Goal: Task Accomplishment & Management: Manage account settings

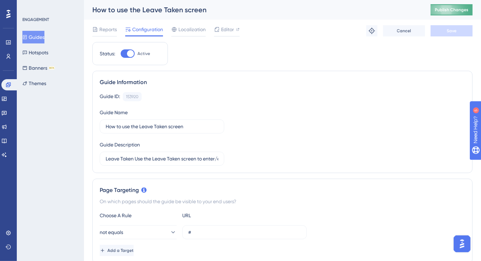
click at [452, 13] on button "Publish Changes" at bounding box center [452, 9] width 42 height 11
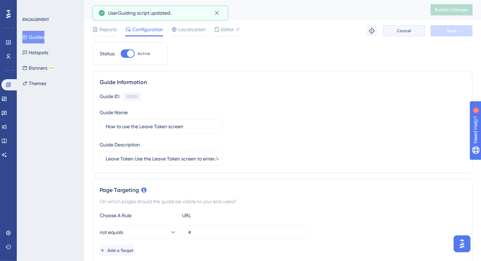
click at [392, 29] on button "Cancel" at bounding box center [404, 30] width 42 height 11
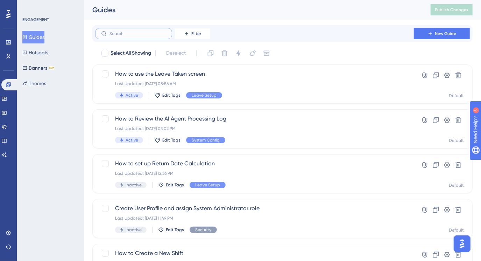
click at [140, 34] on input "text" at bounding box center [138, 33] width 57 height 5
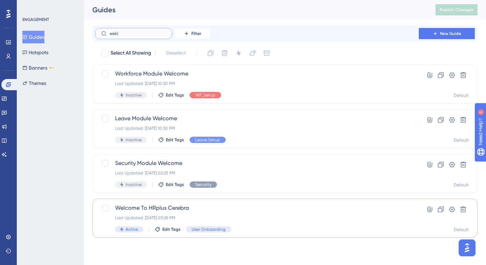
type input "welc"
click at [172, 212] on div "Welcome To HRplus Cerebra Last Updated: Oct 02 2025, 03:28 PM Active Edit Tags …" at bounding box center [257, 218] width 284 height 29
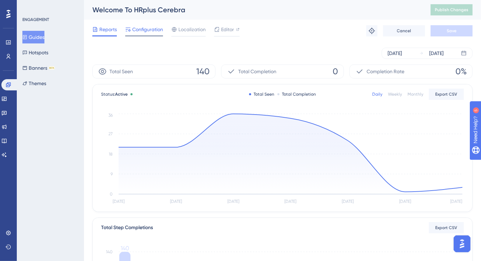
click at [143, 28] on span "Configuration" at bounding box center [147, 29] width 31 height 8
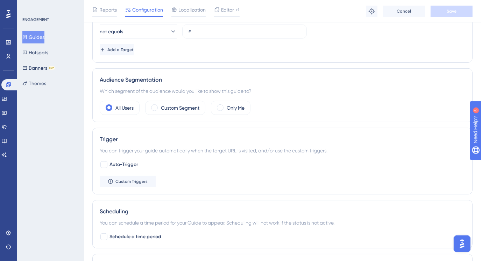
scroll to position [254, 0]
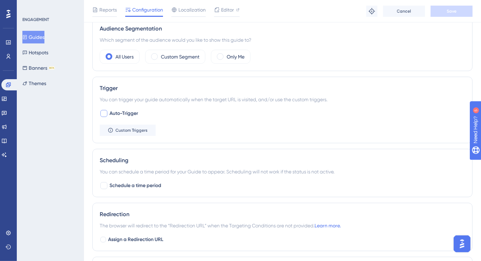
click at [106, 114] on div at bounding box center [103, 113] width 7 height 7
checkbox input "true"
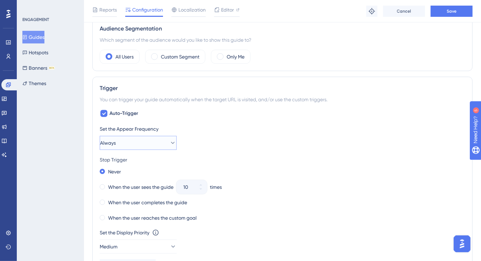
click at [169, 142] on icon at bounding box center [172, 142] width 7 height 7
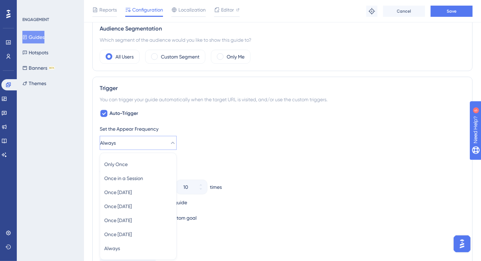
scroll to position [329, 0]
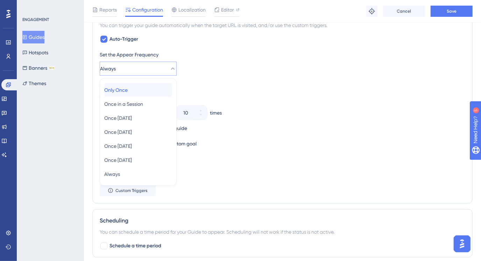
click at [128, 92] on span "Only Once" at bounding box center [115, 90] width 23 height 8
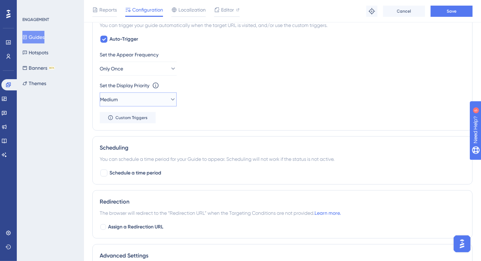
click at [169, 97] on icon at bounding box center [172, 99] width 7 height 7
click at [155, 157] on div "Highest Highest" at bounding box center [138, 163] width 68 height 14
click at [108, 117] on icon at bounding box center [111, 118] width 6 height 6
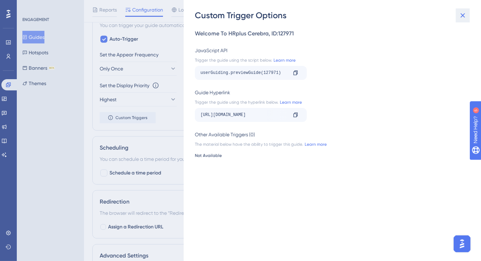
click at [466, 15] on icon at bounding box center [463, 15] width 8 height 8
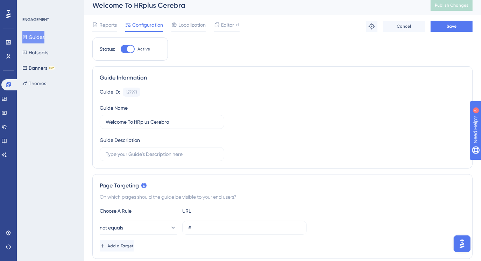
scroll to position [0, 0]
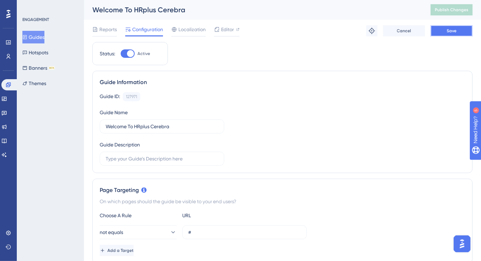
click at [441, 32] on button "Save" at bounding box center [452, 30] width 42 height 11
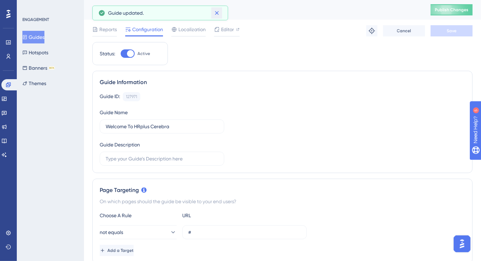
click at [217, 13] on icon at bounding box center [216, 12] width 7 height 7
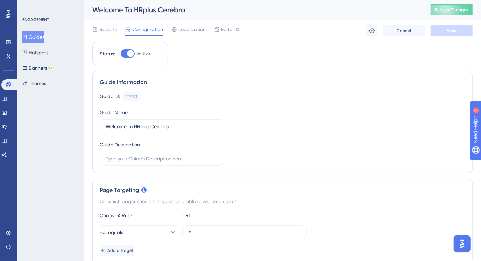
click at [41, 38] on button "Guides" at bounding box center [33, 37] width 22 height 13
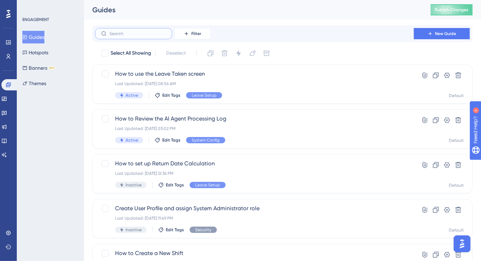
click at [126, 33] on input "text" at bounding box center [138, 33] width 57 height 5
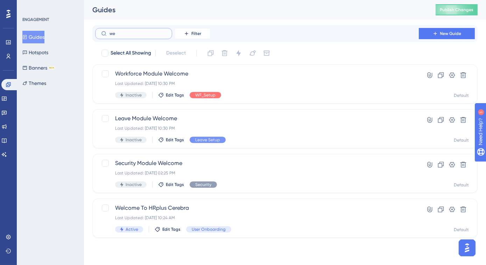
type input "w"
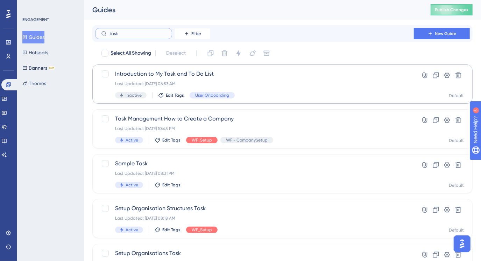
type input "task"
click at [200, 75] on span "Introduction to My Task and To Do List" at bounding box center [254, 74] width 279 height 8
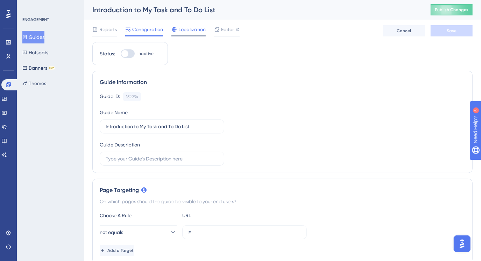
click at [187, 26] on span "Localization" at bounding box center [191, 29] width 27 height 8
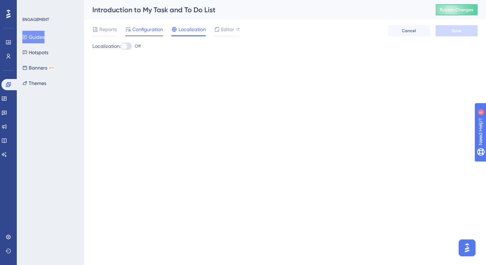
click at [141, 30] on span "Configuration" at bounding box center [147, 29] width 31 height 8
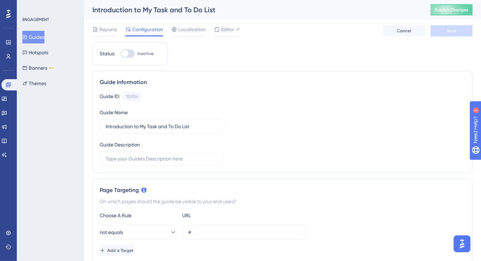
click at [43, 39] on button "Guides" at bounding box center [33, 37] width 22 height 13
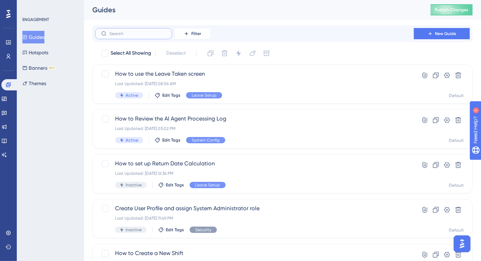
click at [148, 34] on input "text" at bounding box center [138, 33] width 57 height 5
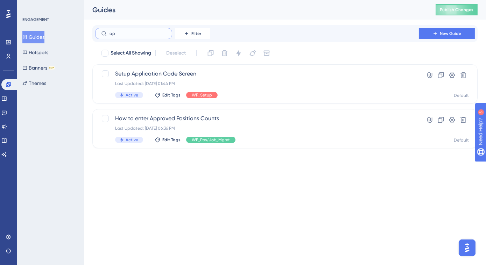
type input "a"
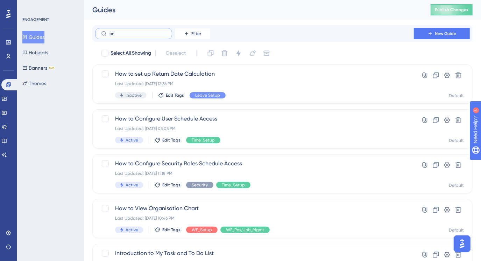
type input "onb"
checkbox input "true"
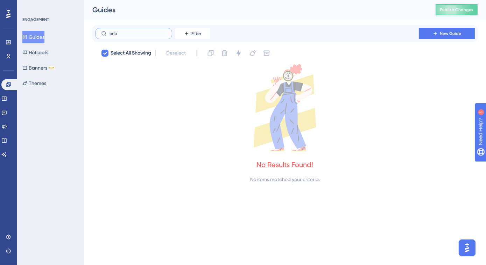
type input "on"
checkbox input "false"
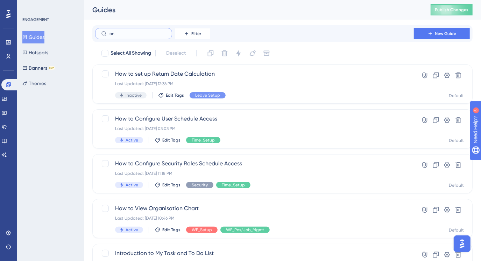
type input "o"
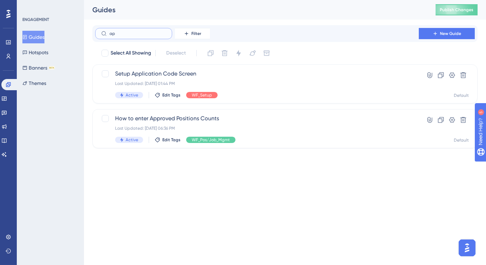
type input "a"
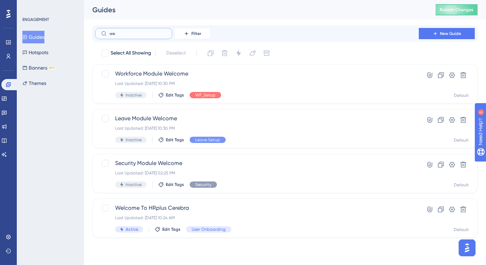
type input "w"
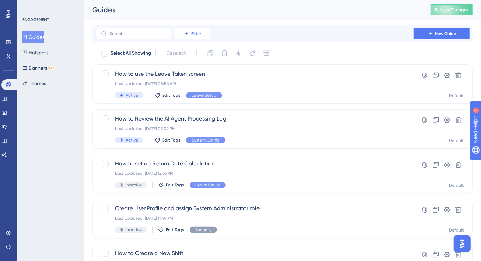
click at [185, 31] on icon at bounding box center [187, 34] width 6 height 6
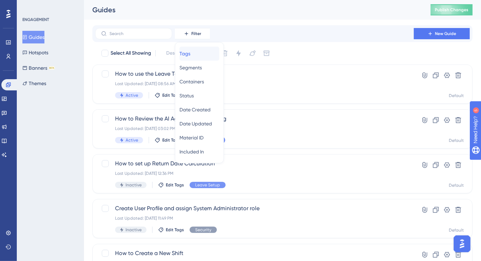
click at [188, 54] on span "Tags" at bounding box center [185, 53] width 11 height 8
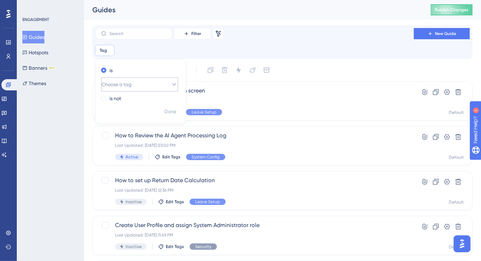
click at [156, 84] on button "Choose a tag" at bounding box center [139, 84] width 77 height 14
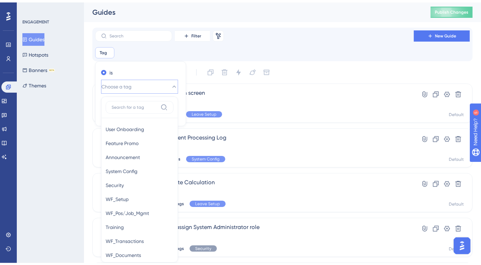
scroll to position [45, 0]
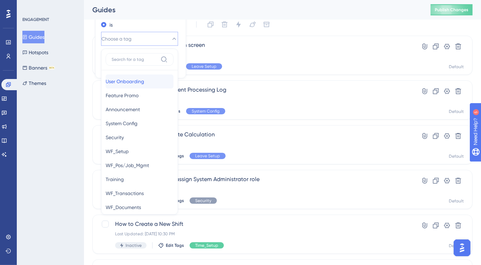
click at [156, 84] on div "User Onboarding User Onboarding" at bounding box center [140, 82] width 68 height 14
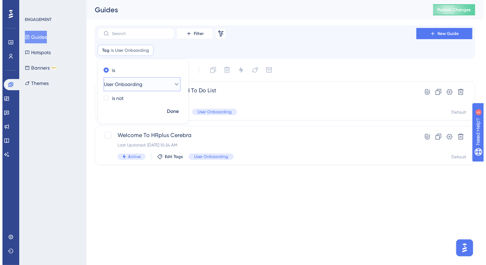
scroll to position [0, 0]
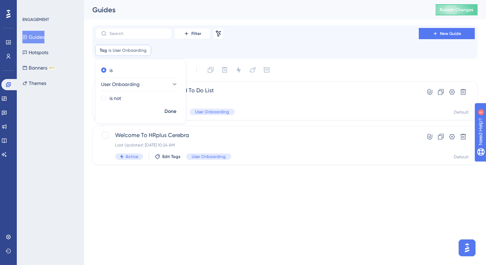
click at [302, 35] on div "Filter Remove Filters New Guide" at bounding box center [285, 33] width 380 height 11
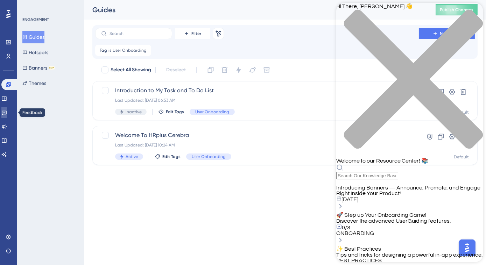
click at [7, 112] on icon at bounding box center [4, 113] width 6 height 6
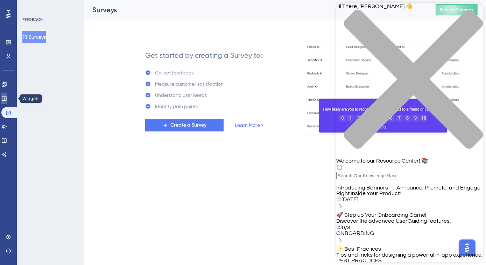
click at [6, 96] on icon at bounding box center [4, 99] width 6 height 6
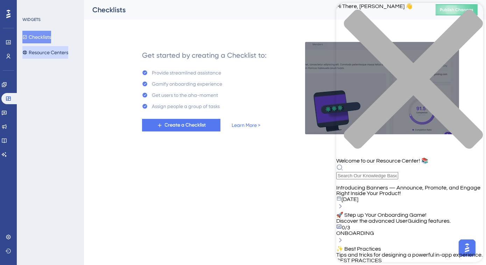
click at [34, 51] on button "Resource Centers" at bounding box center [45, 52] width 46 height 13
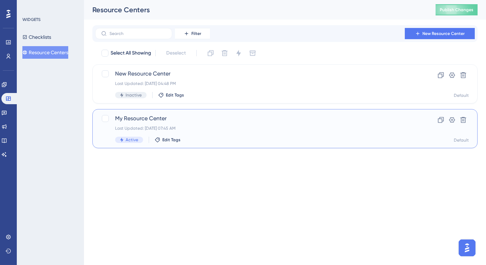
click at [142, 118] on span "My Resource Center" at bounding box center [257, 118] width 284 height 8
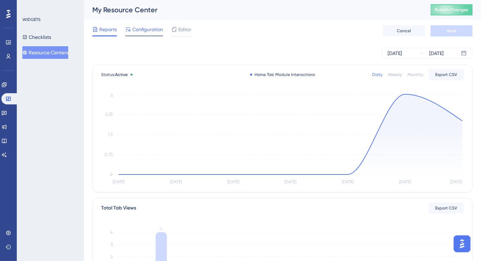
click at [144, 28] on span "Configuration" at bounding box center [147, 29] width 31 height 8
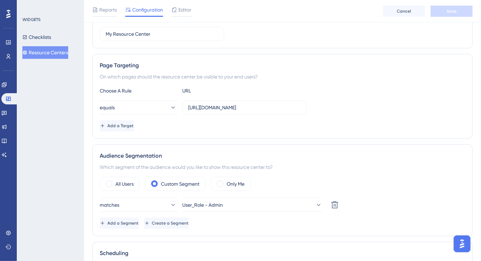
scroll to position [127, 0]
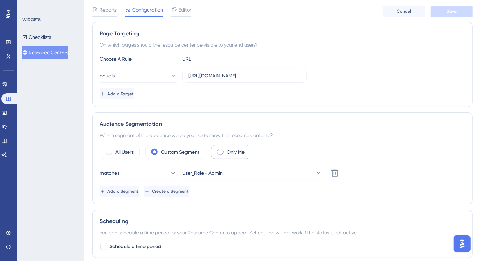
click at [222, 149] on span at bounding box center [220, 151] width 7 height 7
click at [226, 149] on input "radio" at bounding box center [226, 149] width 0 height 0
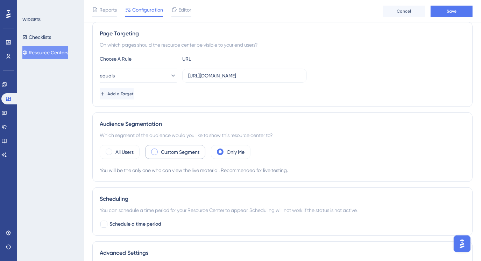
click at [157, 150] on span at bounding box center [154, 151] width 7 height 7
click at [160, 149] on input "radio" at bounding box center [160, 149] width 0 height 0
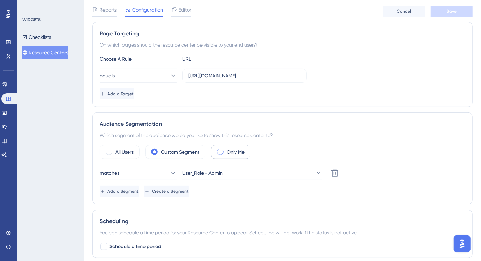
click at [220, 149] on span at bounding box center [220, 151] width 7 height 7
click at [226, 149] on input "radio" at bounding box center [226, 149] width 0 height 0
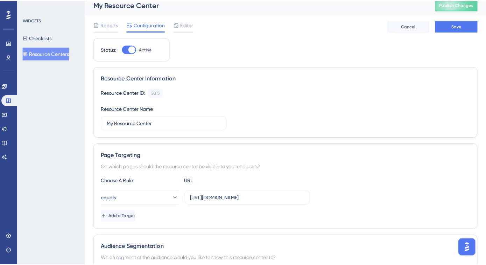
scroll to position [0, 0]
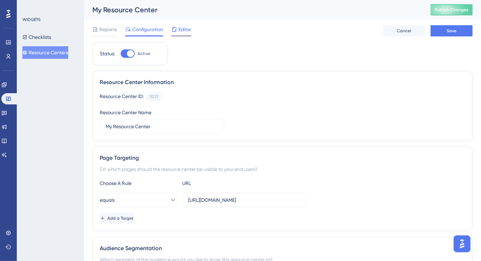
click at [181, 32] on span "Editor" at bounding box center [184, 29] width 13 height 8
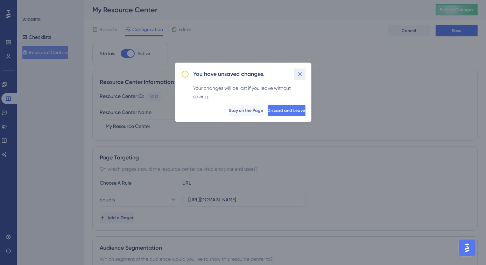
click at [298, 76] on icon at bounding box center [299, 74] width 7 height 7
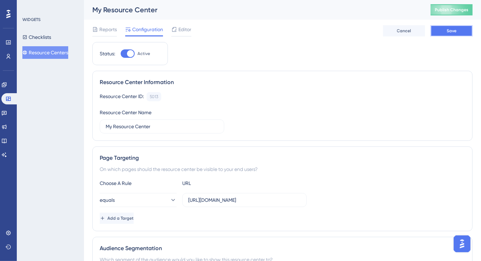
click at [441, 31] on button "Save" at bounding box center [452, 30] width 42 height 11
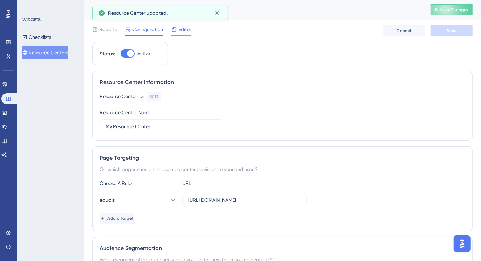
click at [178, 30] on span "Editor" at bounding box center [184, 29] width 13 height 8
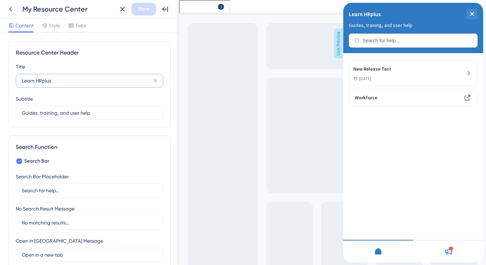
click at [62, 80] on input "Learn HRplus" at bounding box center [86, 81] width 129 height 8
drag, startPoint x: 94, startPoint y: 113, endPoint x: 18, endPoint y: 113, distance: 76.6
click at [18, 113] on label "Guides, training, and user help 5" at bounding box center [90, 113] width 148 height 14
click at [58, 112] on input "Welcome to our HRplus Resource Cente" at bounding box center [87, 113] width 130 height 8
drag, startPoint x: 58, startPoint y: 112, endPoint x: 72, endPoint y: 112, distance: 14.3
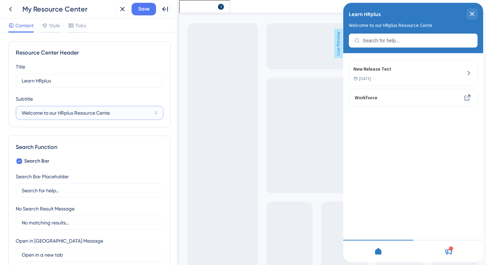
click at [72, 112] on input "Welcome to our HRplus Resource Cente" at bounding box center [87, 113] width 130 height 8
click at [57, 112] on input "Welcome to our HRplus Resource Cente" at bounding box center [87, 113] width 130 height 8
drag, startPoint x: 50, startPoint y: 112, endPoint x: 59, endPoint y: 112, distance: 8.7
click at [59, 112] on input "Welcome to our HRplus Resource Cente" at bounding box center [87, 113] width 130 height 8
click at [48, 113] on input "Welcome to HRplus Resource Center!" at bounding box center [87, 113] width 131 height 8
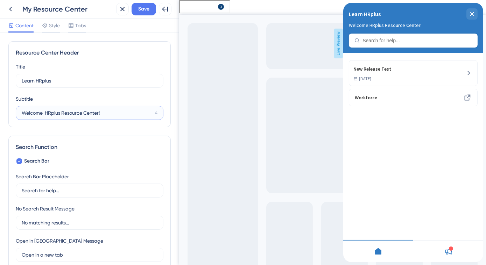
drag, startPoint x: 107, startPoint y: 113, endPoint x: 9, endPoint y: 113, distance: 97.3
click at [9, 113] on div "Resource Center Header Title Learn HRplus 16 Learn HRplus Subtitle Welcome HRpl…" at bounding box center [89, 84] width 162 height 86
click at [44, 113] on input "Welcome HRplus Resource Center!" at bounding box center [87, 113] width 131 height 8
drag, startPoint x: 45, startPoint y: 112, endPoint x: 62, endPoint y: 111, distance: 16.8
click at [62, 111] on input "Welcome HRplus Resource Center!" at bounding box center [87, 113] width 131 height 8
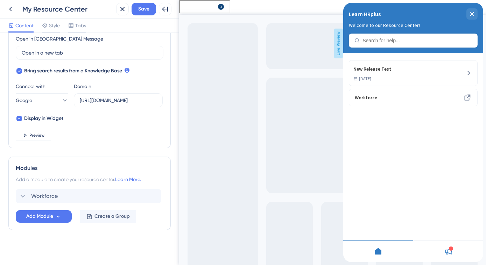
scroll to position [203, 0]
type input "Welcome to our Resource Center!"
click at [134, 13] on button "Save" at bounding box center [144, 9] width 24 height 13
click at [51, 194] on span "Workforce" at bounding box center [44, 196] width 27 height 8
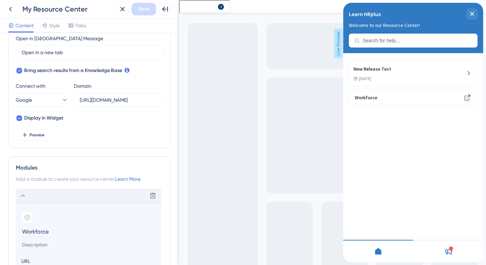
click at [58, 233] on input "Workforce" at bounding box center [89, 231] width 136 height 11
type input "Product Guides & Tutorials"
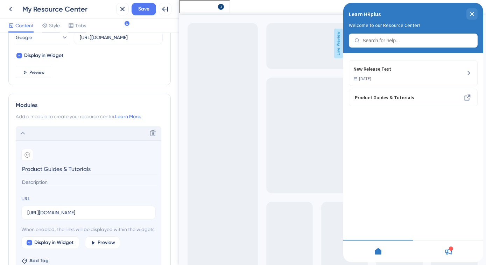
scroll to position [266, 0]
click at [73, 179] on input at bounding box center [89, 181] width 136 height 9
paste input "All module walkthroughs, daily use guides, feature overviews."
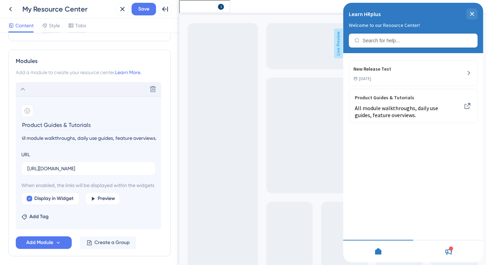
scroll to position [330, 0]
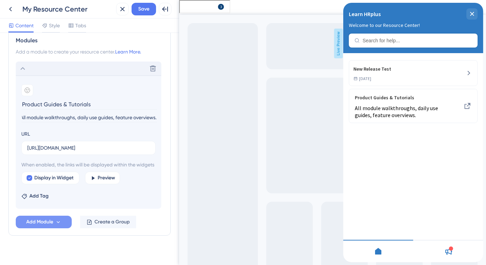
type input "All module walkthroughs, daily use guides, feature overviews."
click at [67, 228] on button "Add Module" at bounding box center [44, 222] width 56 height 13
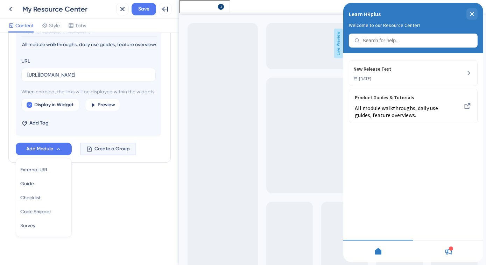
click at [92, 149] on button "Create a Group" at bounding box center [108, 149] width 56 height 13
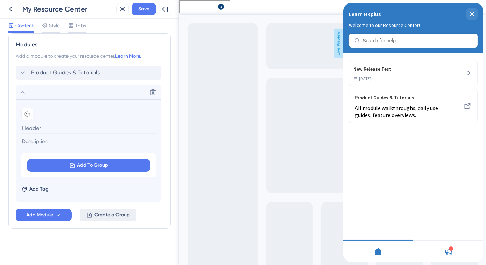
scroll to position [325, 0]
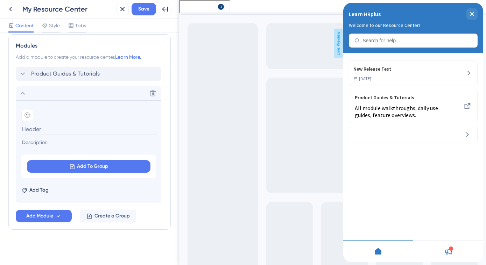
click at [104, 125] on input at bounding box center [89, 129] width 136 height 11
paste input "FAQs & Troubleshooting"
type input "FAQs & Troubleshooting"
click at [126, 141] on input at bounding box center [89, 142] width 136 height 9
paste input "Common questions, “how do I…” issues, fixes."
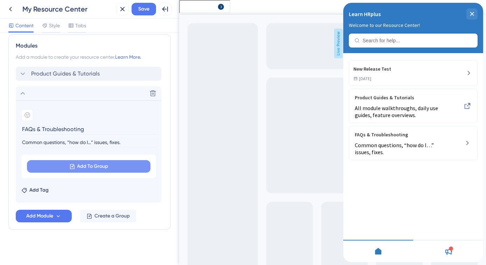
type input "Common questions, “how do I…” issues, fixes."
click at [144, 164] on button "Add To Group" at bounding box center [89, 166] width 124 height 13
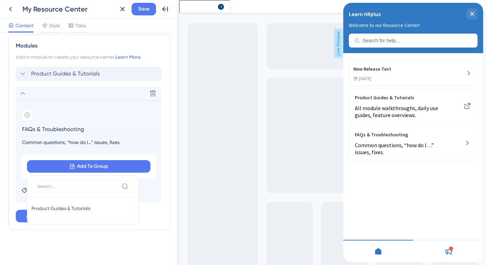
click at [167, 156] on div "Resource Center Header Title Learn HRplus 16 Learn HRplus Subtitle Welcome to o…" at bounding box center [89, 149] width 179 height 232
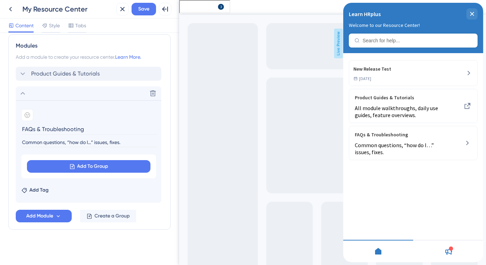
click at [168, 138] on div "Resource Center Header Title Learn HRplus 16 Learn HRplus Subtitle Welcome to o…" at bounding box center [89, 149] width 179 height 232
click at [152, 72] on icon at bounding box center [152, 73] width 7 height 7
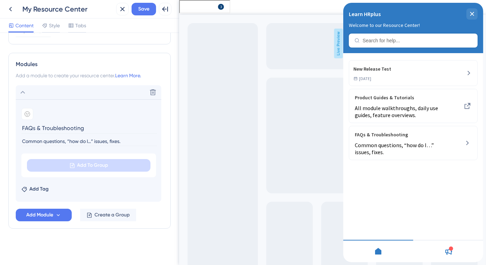
scroll to position [305, 0]
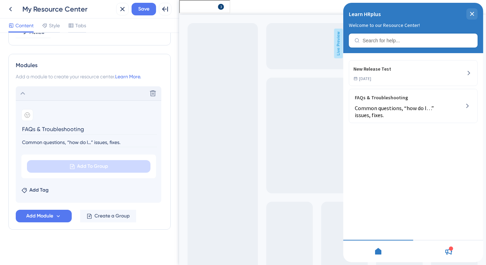
click at [22, 93] on icon at bounding box center [23, 93] width 8 height 8
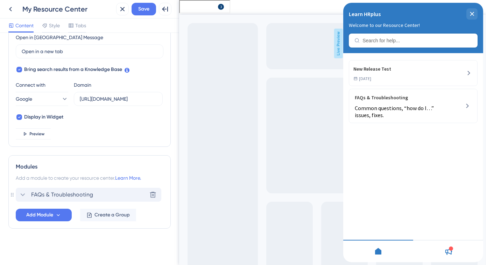
scroll to position [203, 0]
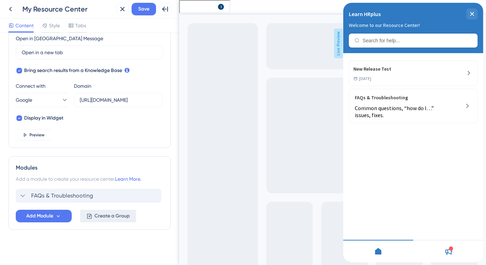
click at [106, 213] on span "Create a Group" at bounding box center [111, 216] width 35 height 8
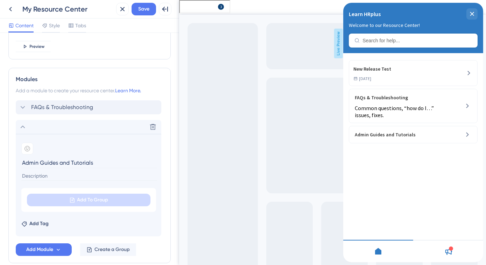
scroll to position [298, 0]
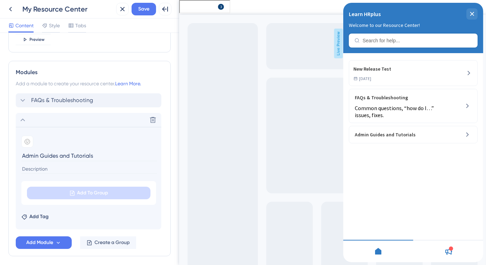
click at [61, 152] on input "Admin Guides and Tutorials" at bounding box center [89, 155] width 136 height 11
paste input "istrator Help"
type input "Administrator Help"
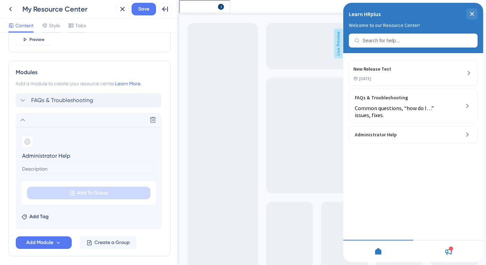
click at [108, 169] on input at bounding box center [89, 168] width 136 height 9
paste input "In-app admin setup guides, configuration tips, links to Zoho Learn → HRplus Adm…"
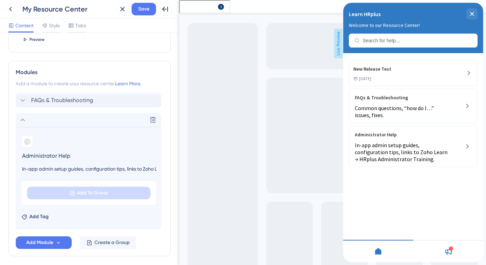
scroll to position [0, 86]
type input "In-app admin setup guides, configuration tips, links to Zoho Learn → HRplus Adm…"
click at [101, 239] on span "Create a Group" at bounding box center [111, 243] width 35 height 8
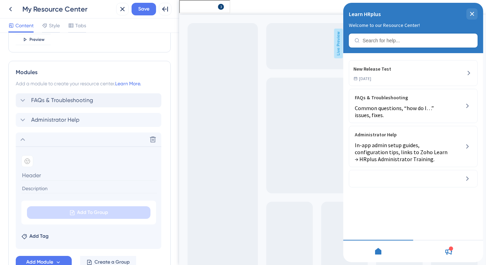
click at [122, 174] on input at bounding box center [89, 175] width 136 height 11
paste input "Processor Help"
type input "Processor Help"
click at [58, 184] on input at bounding box center [89, 188] width 136 height 9
paste input "Daily process guides (e.g., payroll run steps, leave validation), error resolut…"
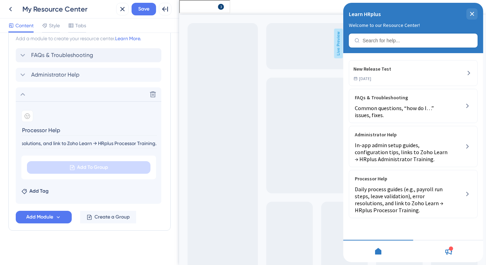
scroll to position [344, 0]
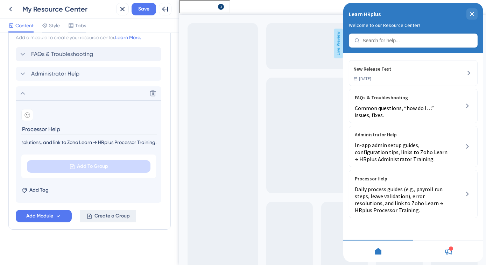
type input "Daily process guides (e.g., payroll run steps, leave validation), error resolut…"
click at [98, 216] on span "Create a Group" at bounding box center [111, 216] width 35 height 8
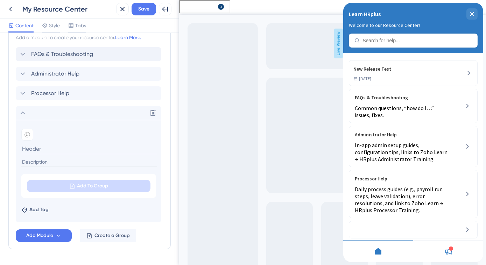
click at [44, 146] on input at bounding box center [89, 148] width 136 height 11
paste input "Self-Service Help"
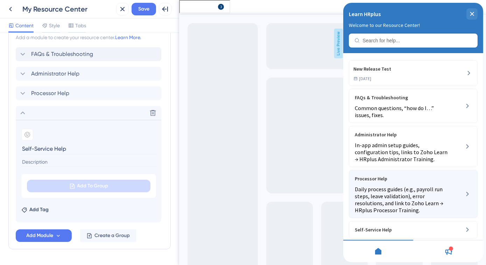
type input "Self-Service Help"
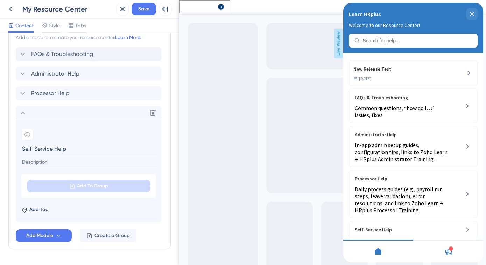
click at [64, 162] on input at bounding box center [89, 161] width 136 height 9
paste input "ESS/MSS/DASS mini-guides: leave requests, approvals, payslips, goal updates, et…"
type input "ESS/MSS/DASS mini-guides: leave requests, approvals, payslips, goal updates, et…"
click at [122, 237] on span "Create a Group" at bounding box center [111, 236] width 35 height 8
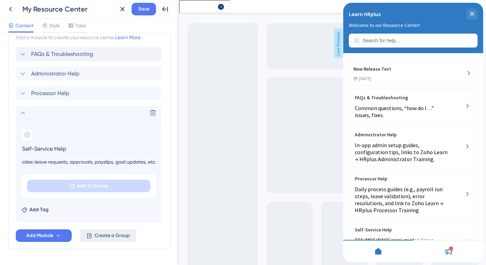
scroll to position [0, 0]
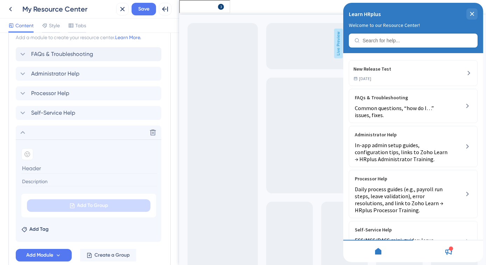
click at [90, 167] on input at bounding box center [89, 168] width 136 height 11
paste input "Training & Certification"
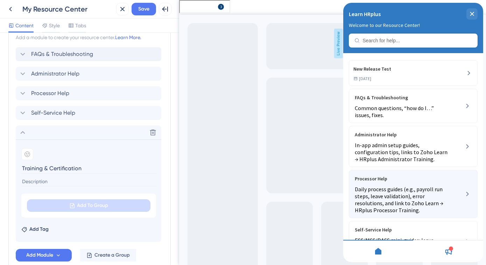
type input "Training & Certification"
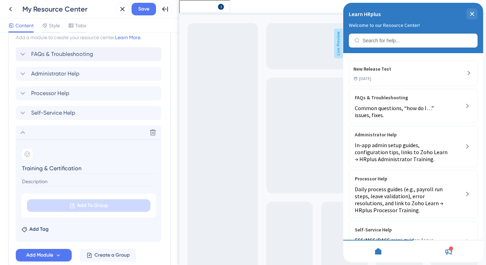
click at [47, 180] on input at bounding box center [89, 181] width 136 height 9
paste input "Direct links to Zoho Learn course libraries and certification programs by role."
type input "Direct links to Zoho Learn course libraries and certification programs by role."
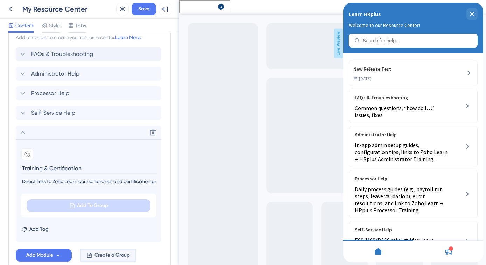
click at [106, 253] on span "Create a Group" at bounding box center [111, 255] width 35 height 8
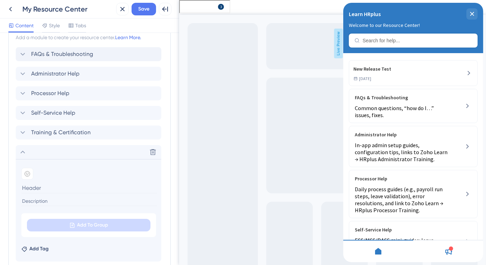
click at [62, 189] on input at bounding box center [89, 188] width 136 height 11
paste input "Release Notes & Updates"
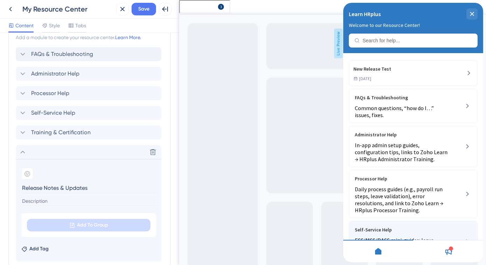
type input "Release Notes & Updates"
click at [67, 199] on input at bounding box center [89, 201] width 136 height 9
click at [66, 201] on input at bounding box center [89, 201] width 136 height 9
paste input "What’s new in HRplus Version 6, new modules, DAP enhancements, etc."
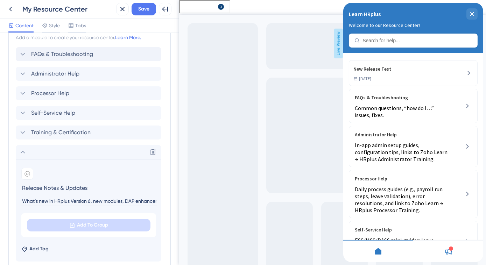
scroll to position [0, 24]
click at [66, 201] on input "What’s new in HRplus Version 6, new modules, DAP enhancements, etc." at bounding box center [89, 201] width 136 height 9
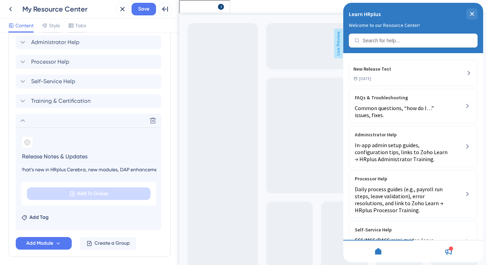
type input "What’s new in HRplus Cerebra, new modules, DAP enhancements, etc."
click at [110, 242] on span "Create a Group" at bounding box center [111, 243] width 35 height 8
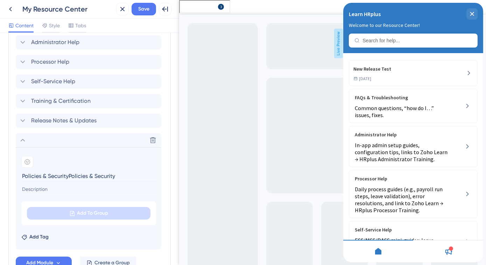
click at [80, 174] on input "Policies & SecurityPolicies & Security" at bounding box center [89, 176] width 136 height 11
paste input
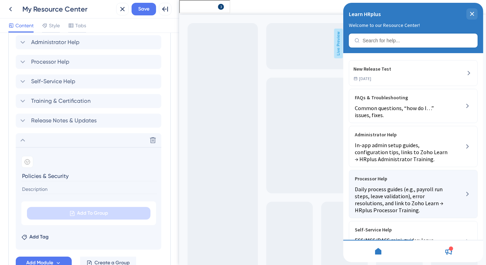
type input "Policies & Security"
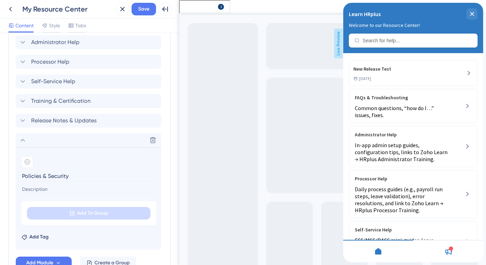
click at [35, 189] on input at bounding box center [89, 189] width 136 height 9
paste input "Data protection policies, user roles explanation, compliance updates (ISO 9001,…"
type input "Data protection policies, user roles explanation, compliance updates (ISO 9001,…"
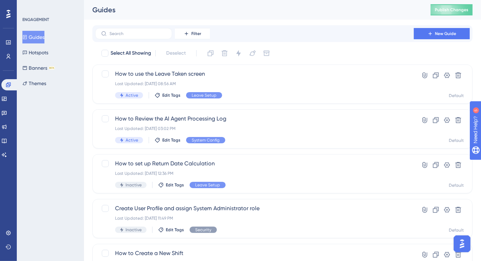
click at [463, 245] on img "Open AI Assistant Launcher" at bounding box center [462, 243] width 13 height 13
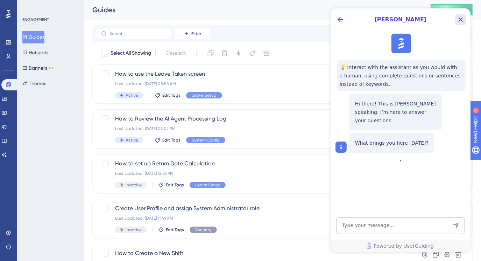
click at [458, 19] on icon "Close Button" at bounding box center [460, 19] width 8 height 8
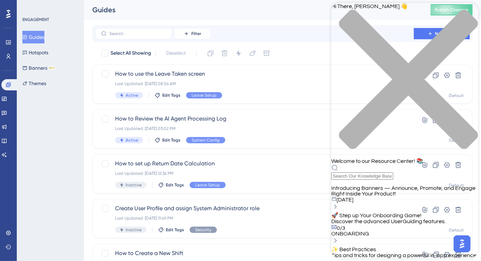
scroll to position [31, 0]
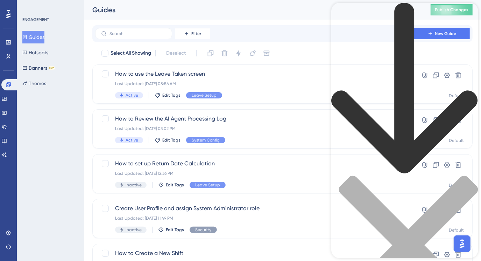
scroll to position [3, 0]
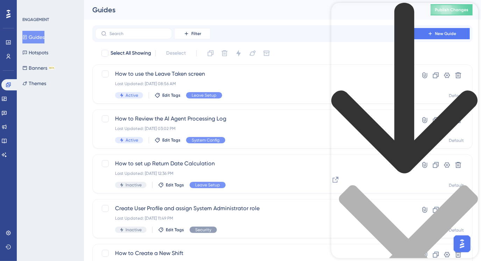
scroll to position [0, 0]
click at [337, 12] on div "back to header" at bounding box center [404, 89] width 147 height 173
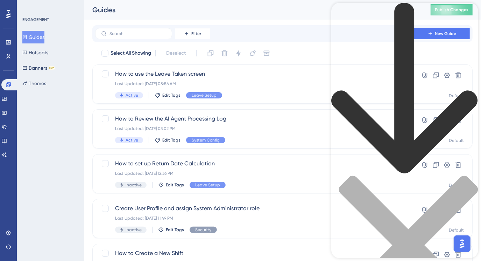
click at [339, 13] on icon "back to header" at bounding box center [404, 88] width 147 height 171
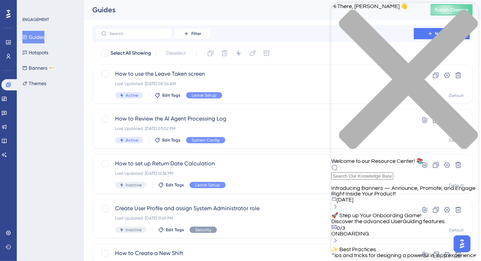
scroll to position [180, 0]
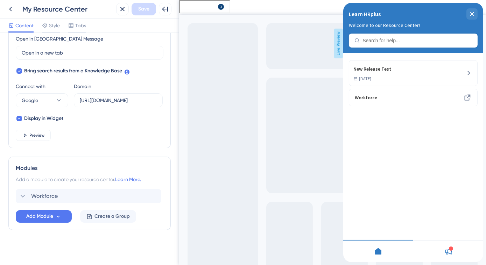
scroll to position [203, 0]
click at [151, 197] on icon at bounding box center [152, 195] width 7 height 7
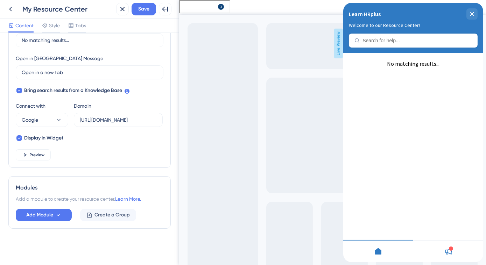
scroll to position [182, 0]
click at [120, 212] on span "Create a Group" at bounding box center [111, 216] width 35 height 8
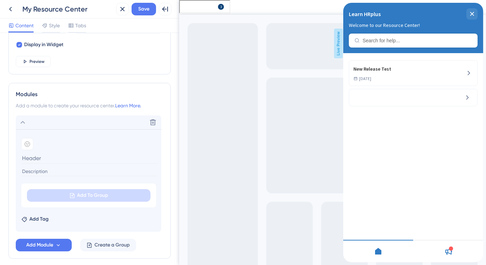
scroll to position [277, 0]
click at [46, 168] on input at bounding box center [89, 170] width 136 height 9
click at [49, 156] on input at bounding box center [89, 157] width 136 height 11
paste input "Getting Started"
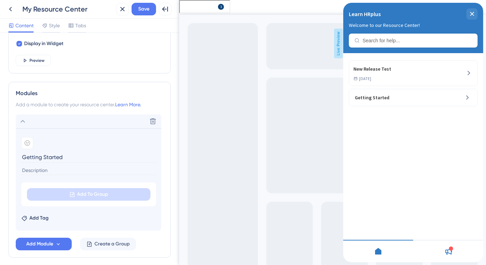
type input "Getting Started"
click at [107, 168] on input at bounding box center [89, 170] width 136 height 9
paste input "Quick start guides, onboarding checklist, company setup overview, and “Welcome …"
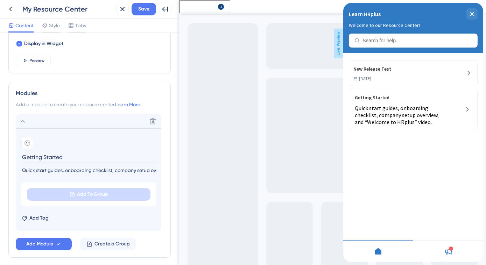
scroll to position [0, 89]
type input "Quick start guides, onboarding checklist, company setup overview, and “Welcome …"
click at [108, 243] on span "Create a Group" at bounding box center [111, 244] width 35 height 8
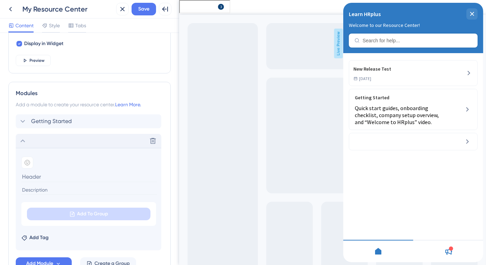
click at [57, 140] on div "Delete" at bounding box center [89, 141] width 146 height 14
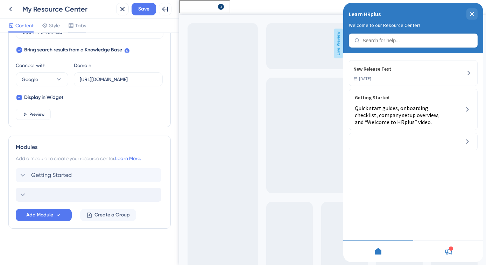
scroll to position [222, 0]
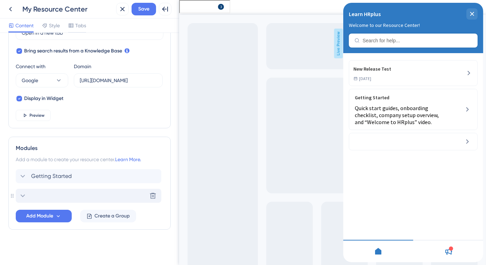
click at [98, 198] on div "Delete" at bounding box center [89, 196] width 146 height 14
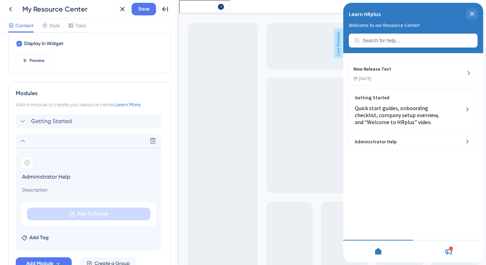
type input "Administrator Help"
click at [86, 189] on input at bounding box center [89, 189] width 136 height 9
paste input "In-app admin setup guides, configuration tips, links to Zoho Learn → HRplus Adm…"
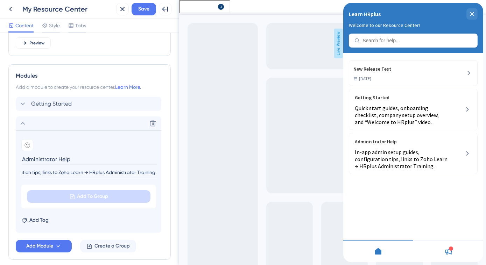
scroll to position [309, 0]
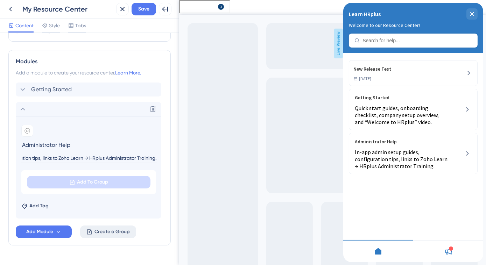
type input "In-app admin setup guides, configuration tips, links to Zoho Learn → HRplus Adm…"
click at [112, 231] on span "Create a Group" at bounding box center [111, 232] width 35 height 8
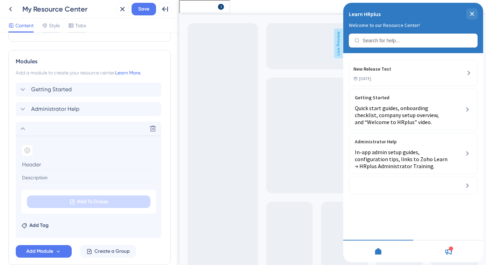
click at [53, 175] on input at bounding box center [89, 177] width 136 height 9
paste input "Daily process guides (e.g., payroll run steps, leave validation), error resolut…"
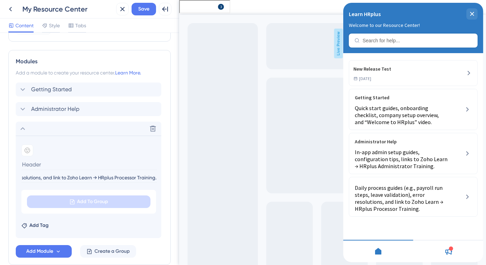
type input "Daily process guides (e.g., payroll run steps, leave validation), error resolut…"
click at [49, 160] on input at bounding box center [89, 164] width 136 height 11
paste input "Processor Help"
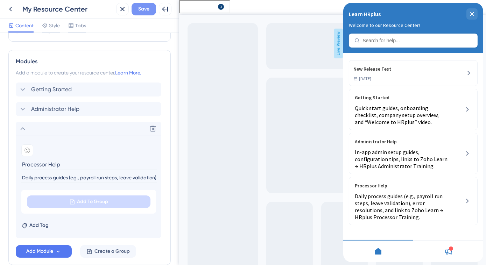
type input "Processor Help"
click at [146, 14] on button "Save" at bounding box center [144, 9] width 24 height 13
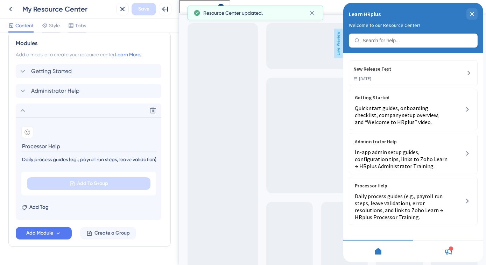
scroll to position [344, 0]
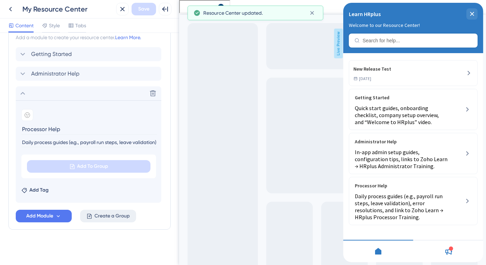
click at [119, 218] on span "Create a Group" at bounding box center [111, 216] width 35 height 8
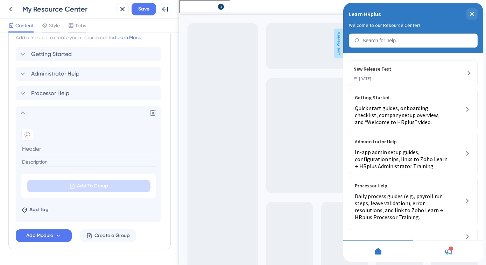
click at [27, 147] on input at bounding box center [89, 148] width 136 height 11
paste input "Self-Service Help"
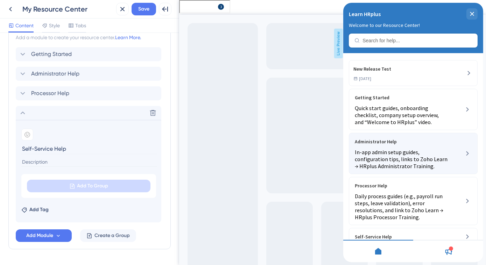
type input "Self-Service Help"
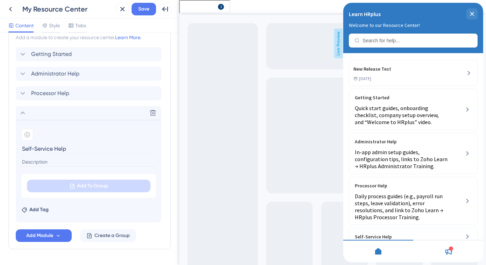
click at [126, 163] on input at bounding box center [89, 161] width 136 height 9
paste input "ESS/MSS/DASS mini-guides: leave requests, approvals, payslips, goal updates, et…"
type input "ESS/MSS/DASS mini-guides: leave requests, approvals, payslips, goal updates, et…"
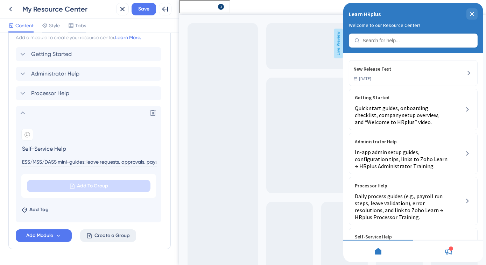
click at [128, 237] on span "Create a Group" at bounding box center [111, 236] width 35 height 8
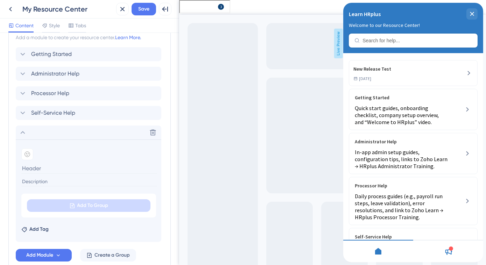
click at [51, 171] on input at bounding box center [89, 168] width 136 height 11
paste input "FAQs & Troubleshooting"
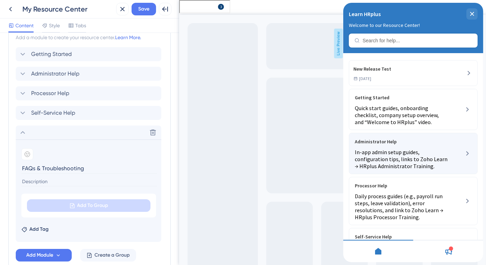
type input "FAQs & Troubleshooting"
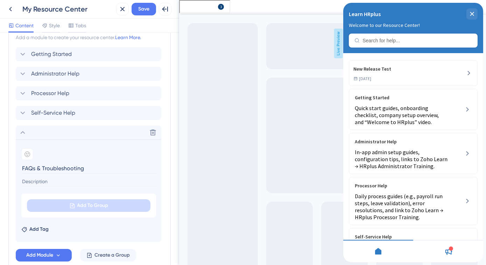
click at [73, 180] on input at bounding box center [89, 181] width 136 height 9
paste input "Quick answers to common “how do I…” questions and known issue resolutions."
type input "Quick answers to common “how do I…” questions and known issue resolutions."
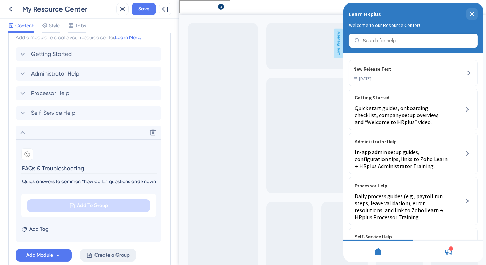
click at [122, 253] on span "Create a Group" at bounding box center [111, 255] width 35 height 8
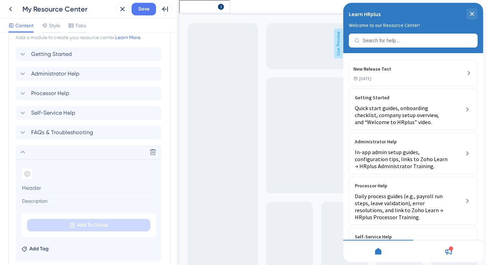
click at [60, 188] on input at bounding box center [89, 188] width 136 height 11
paste input "Training & Certification"
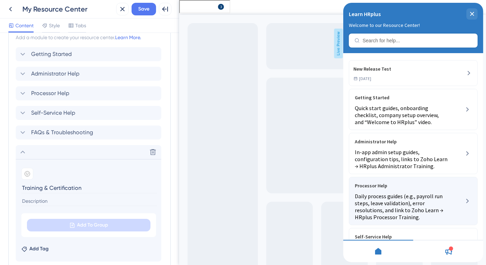
type input "Training & Certification"
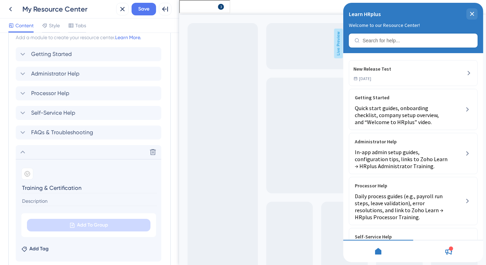
click at [43, 200] on input at bounding box center [89, 201] width 136 height 9
paste input "Direct links to Zoho Learn course libraries and certification programs by role."
type input "Direct links to Zoho Learn course libraries and certification programs by role."
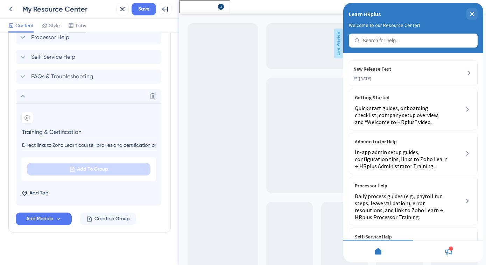
scroll to position [403, 0]
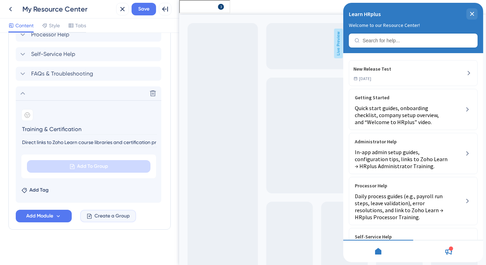
click at [115, 215] on span "Create a Group" at bounding box center [111, 216] width 35 height 8
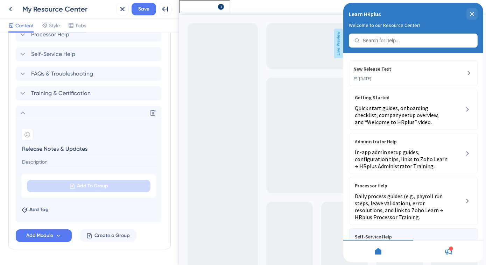
type input "Release Notes & Updates"
click at [82, 161] on input at bounding box center [89, 161] width 136 height 9
paste input "What’s new in HRplus Version 6, new modules, DAP enhancements, etc."
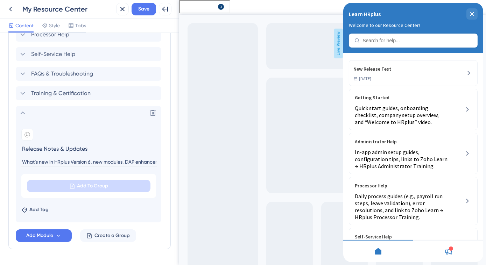
scroll to position [0, 24]
type input "What’s new in HRplus Version 6, new modules, DAP enhancements, etc."
click at [145, 9] on span "Save" at bounding box center [143, 9] width 11 height 8
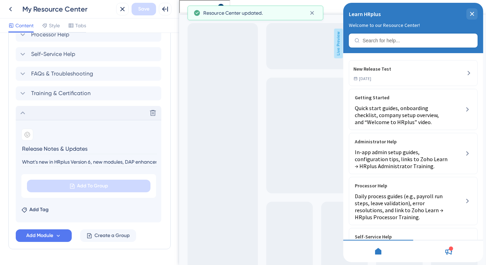
click at [20, 112] on icon at bounding box center [23, 113] width 8 height 8
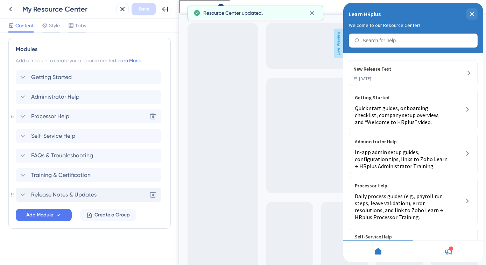
scroll to position [320, 0]
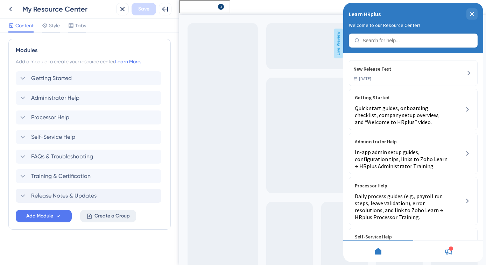
click at [107, 219] on span "Create a Group" at bounding box center [111, 216] width 35 height 8
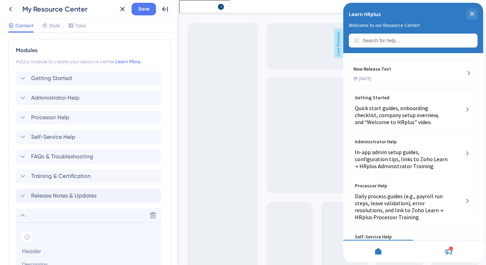
click at [40, 251] on input at bounding box center [89, 251] width 136 height 11
paste input "Policies & Security"
type input "Policies & Security"
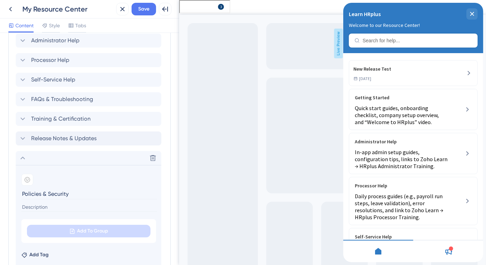
scroll to position [384, 0]
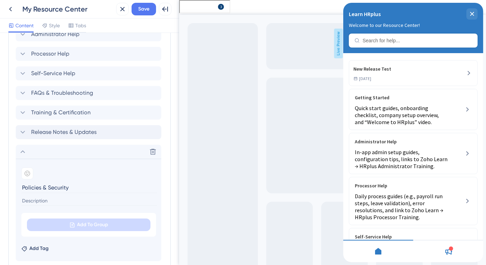
click at [42, 201] on input at bounding box center [89, 200] width 136 height 9
paste input "Data protection policies, user roles explanation, compliance updates (ISO 9001,…"
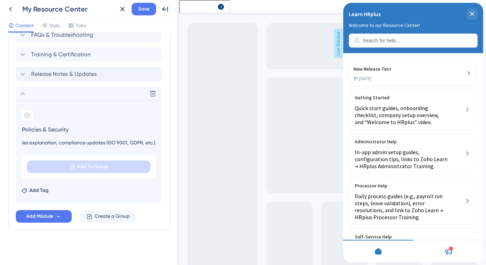
scroll to position [442, 0]
type input "Data protection policies, user roles explanation, compliance updates (ISO 9001,…"
click at [118, 215] on span "Create a Group" at bounding box center [111, 216] width 35 height 8
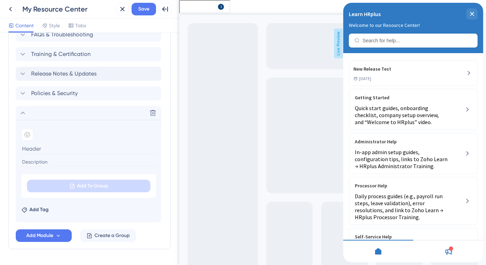
click at [61, 147] on input at bounding box center [89, 148] width 136 height 11
paste input "Contact & Support"
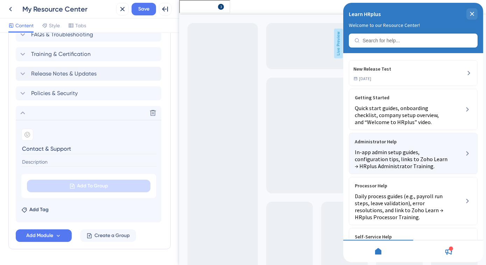
type input "Contact & Support"
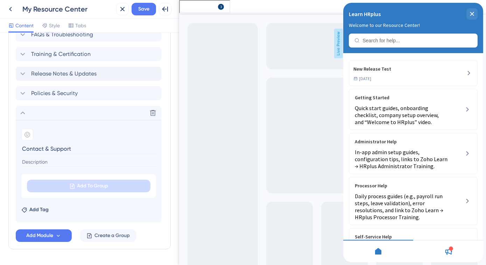
click at [53, 164] on input at bounding box center [89, 161] width 136 height 9
paste input "Helpdesk ticket link, chat widget, and escalation information."
type input "Helpdesk ticket link, chat widget, and escalation information."
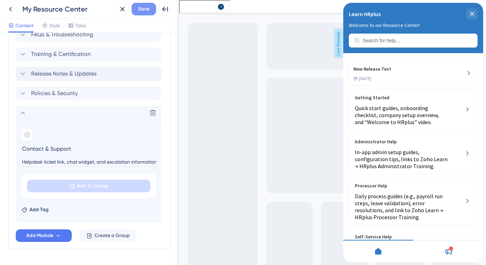
click at [146, 13] on button "Save" at bounding box center [144, 9] width 24 height 13
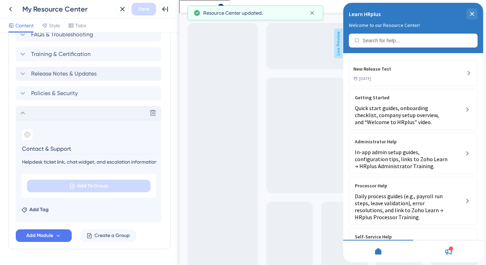
click at [23, 113] on icon at bounding box center [23, 113] width 8 height 8
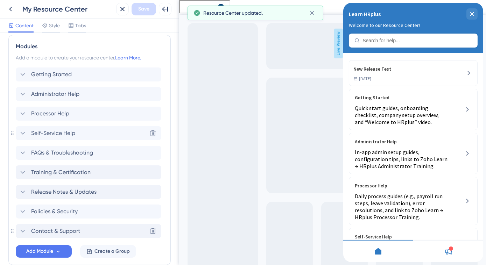
scroll to position [296, 0]
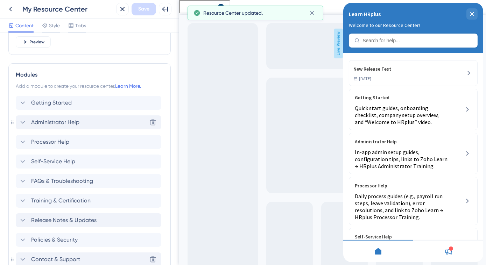
click at [25, 125] on icon at bounding box center [23, 122] width 8 height 8
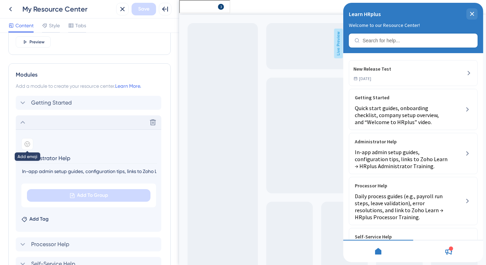
click at [26, 143] on icon at bounding box center [27, 144] width 6 height 6
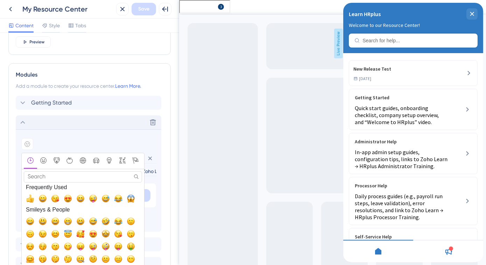
click at [53, 177] on input "Search" at bounding box center [83, 176] width 118 height 11
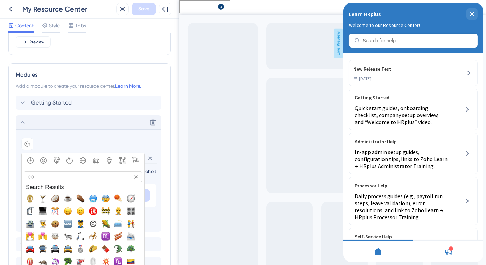
type input "c"
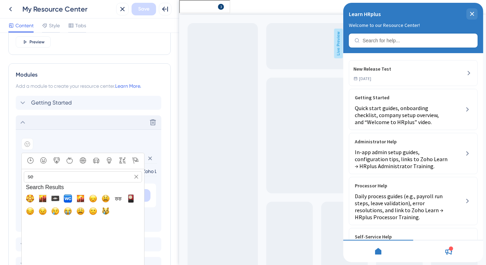
type input "s"
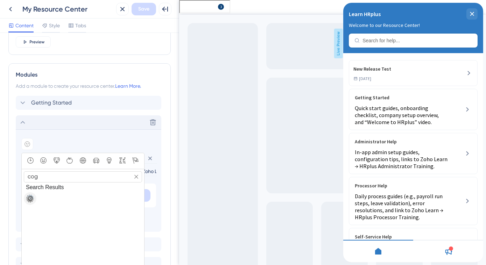
type input "cog"
click at [33, 199] on span "⚙️, gear" at bounding box center [30, 199] width 8 height 8
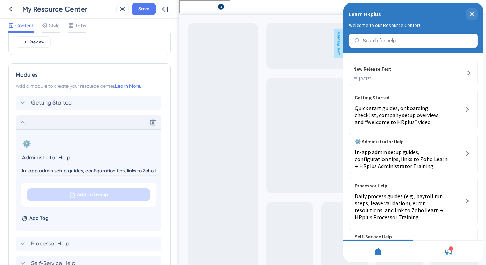
click at [20, 122] on icon at bounding box center [23, 122] width 8 height 8
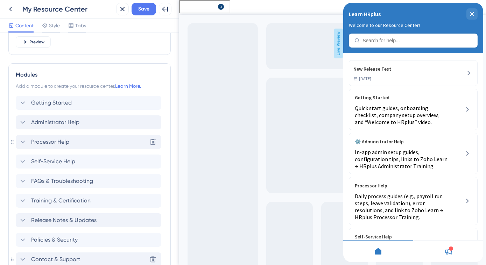
click at [21, 139] on icon at bounding box center [23, 142] width 8 height 8
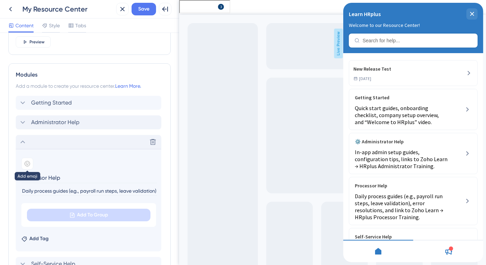
click at [28, 163] on icon at bounding box center [27, 164] width 6 height 6
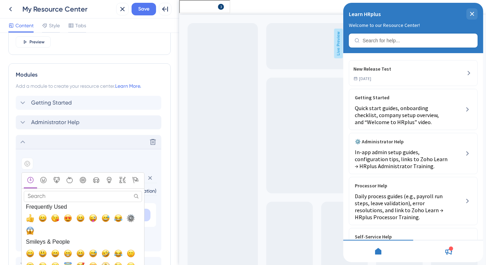
click at [96, 194] on input "Search" at bounding box center [83, 196] width 118 height 11
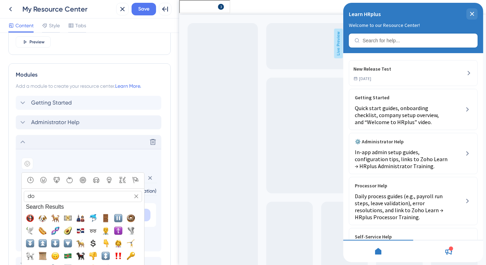
type input "doc"
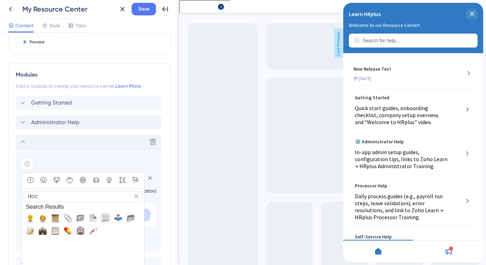
click at [105, 218] on span "📃, page_with_curl" at bounding box center [105, 218] width 8 height 8
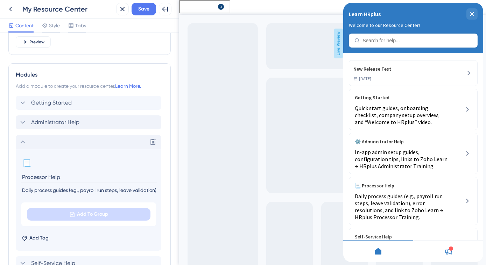
click at [20, 142] on icon at bounding box center [23, 142] width 8 height 8
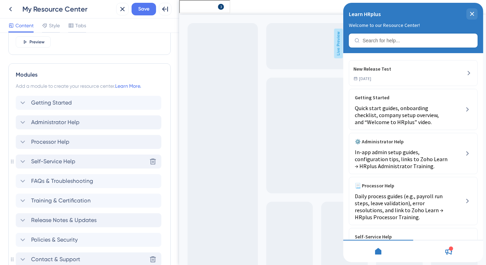
click at [21, 161] on icon at bounding box center [23, 161] width 8 height 8
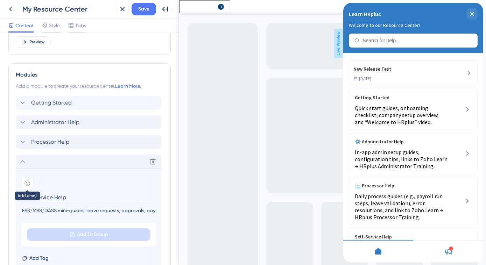
click at [26, 181] on icon at bounding box center [27, 184] width 6 height 6
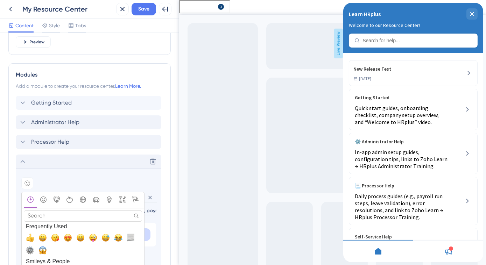
click at [62, 213] on input "Search" at bounding box center [83, 216] width 118 height 11
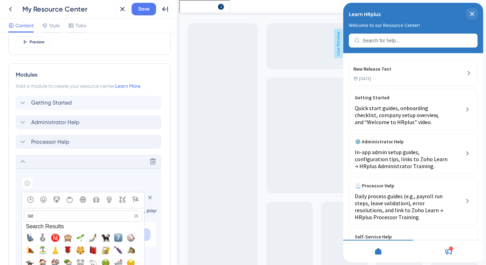
type input "s"
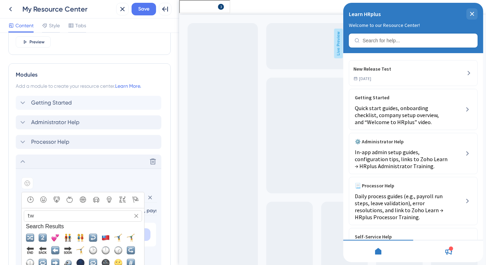
type input "t"
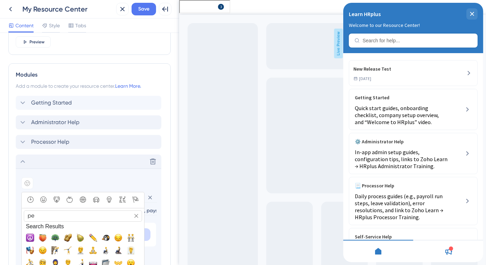
type input "p"
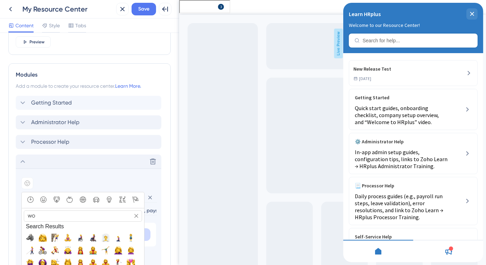
type input "w"
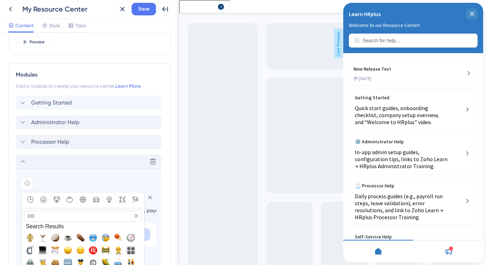
type input "c"
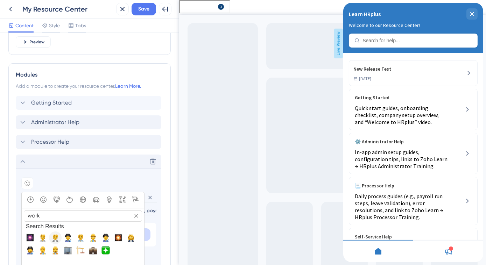
type input "work"
click at [59, 238] on span "🧑‍💼, office_worker" at bounding box center [55, 238] width 8 height 8
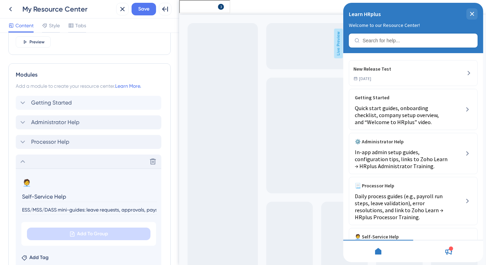
click at [24, 162] on icon at bounding box center [23, 161] width 8 height 8
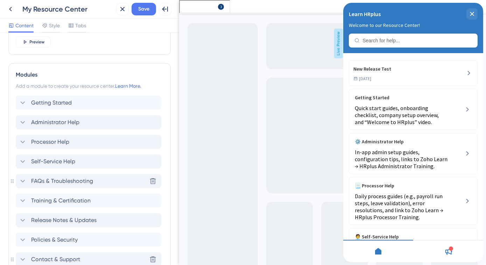
click at [26, 180] on icon at bounding box center [23, 181] width 8 height 8
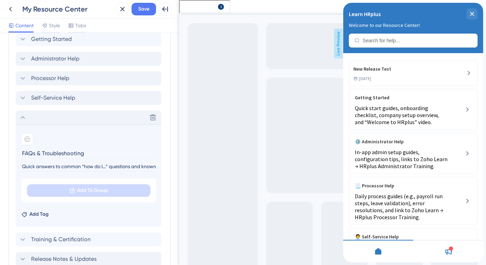
scroll to position [391, 0]
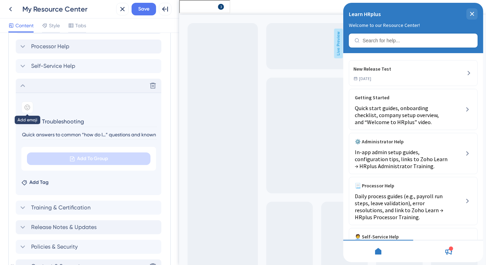
click at [25, 105] on icon at bounding box center [27, 108] width 6 height 6
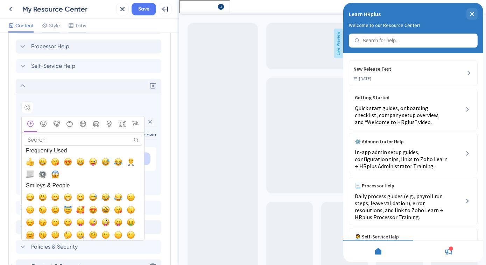
click at [75, 139] on input "Search" at bounding box center [83, 140] width 118 height 11
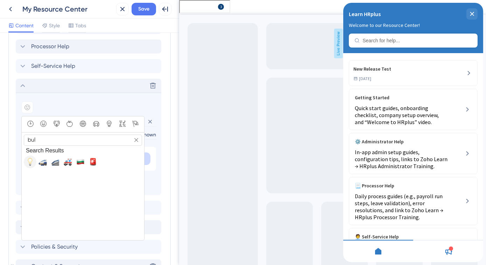
type input "bul"
click at [28, 158] on span "💡, bulb" at bounding box center [30, 162] width 8 height 8
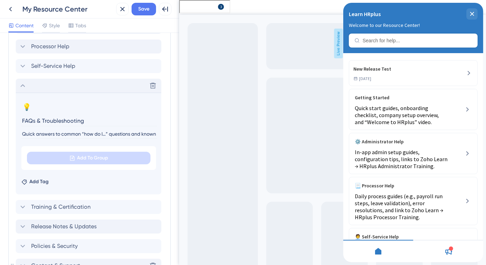
click at [22, 87] on icon at bounding box center [23, 86] width 8 height 8
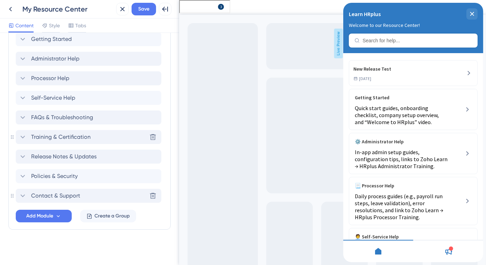
click at [23, 137] on icon at bounding box center [23, 137] width 5 height 3
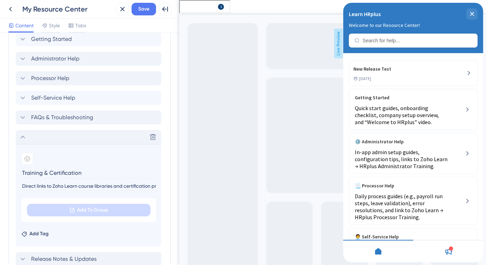
scroll to position [391, 0]
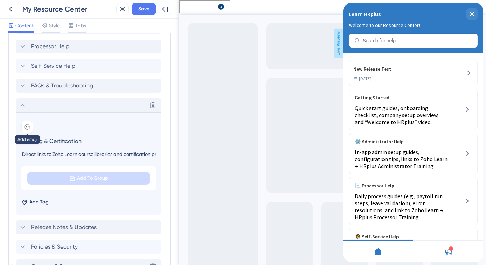
click at [28, 129] on div at bounding box center [27, 127] width 12 height 12
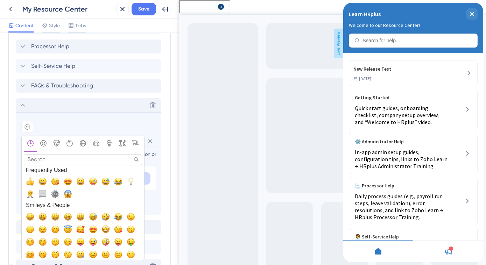
click at [56, 159] on input "Search" at bounding box center [83, 159] width 118 height 11
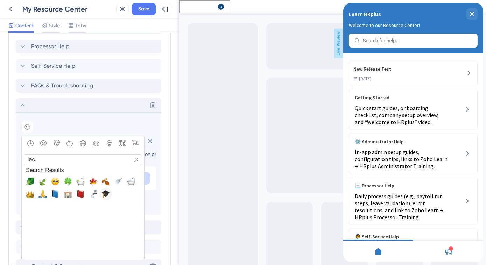
type input "lea"
click at [107, 191] on span "🎓, mortar_board" at bounding box center [105, 194] width 8 height 8
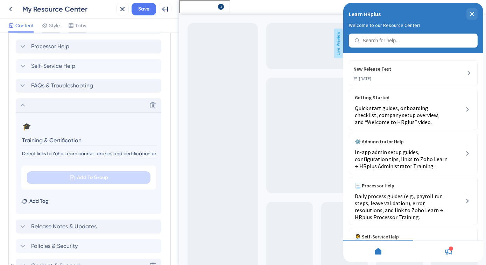
click at [21, 107] on icon at bounding box center [23, 105] width 8 height 8
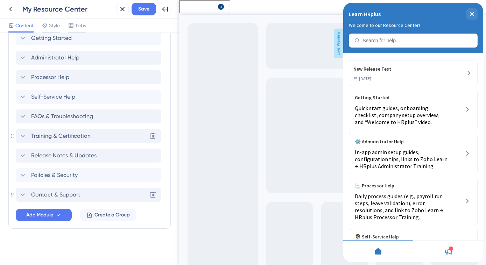
scroll to position [359, 0]
click at [24, 158] on icon at bounding box center [23, 157] width 8 height 8
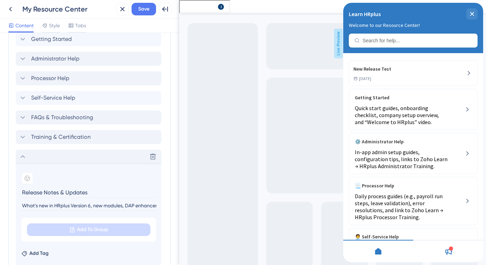
scroll to position [391, 0]
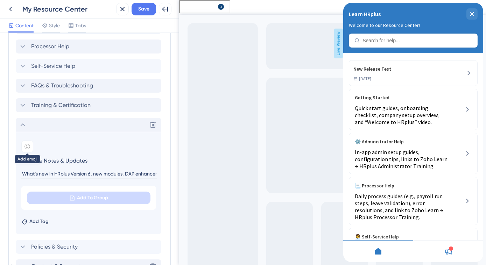
click at [31, 146] on div at bounding box center [27, 147] width 12 height 12
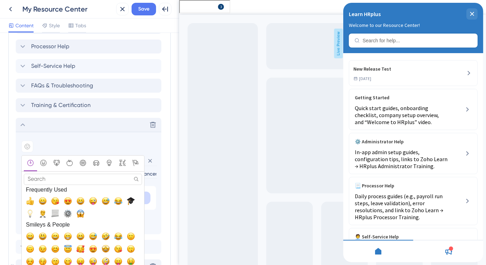
click at [53, 176] on input "Search" at bounding box center [83, 179] width 118 height 11
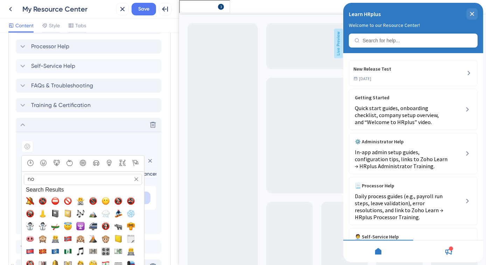
type input "n"
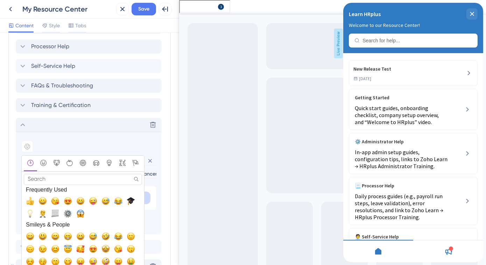
type input "r"
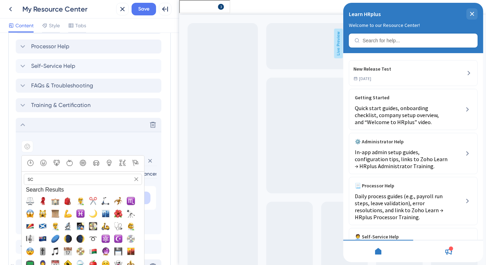
type input "s"
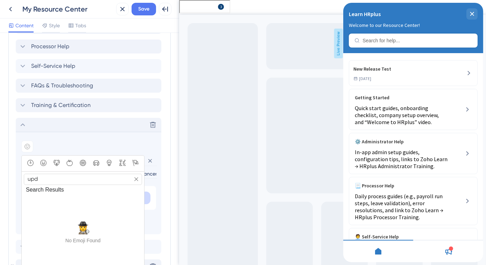
type input "up"
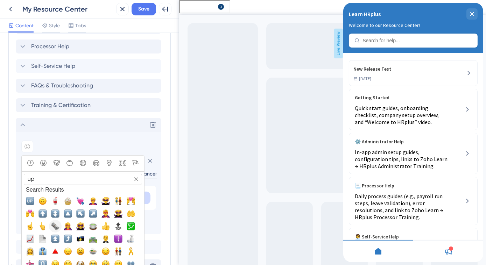
click at [55, 224] on span "🗞️, rolled_up_newspaper" at bounding box center [55, 226] width 8 height 8
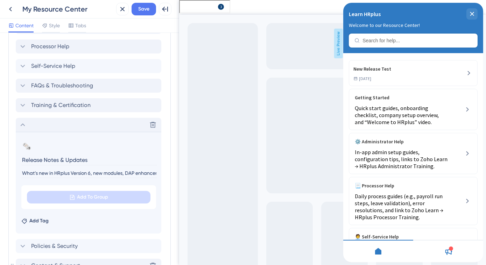
click at [22, 125] on icon at bounding box center [23, 125] width 8 height 8
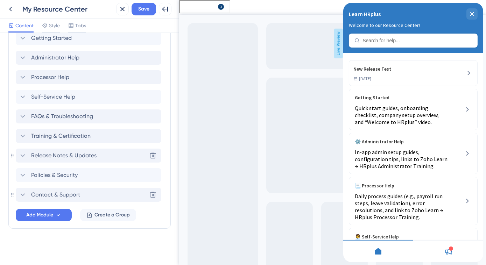
scroll to position [359, 0]
click at [22, 175] on icon at bounding box center [23, 176] width 8 height 8
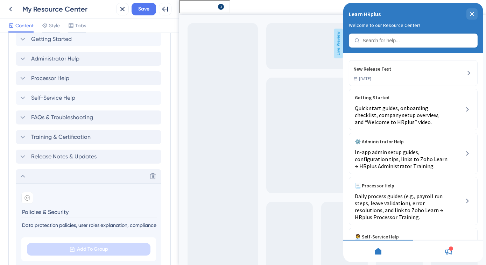
scroll to position [391, 0]
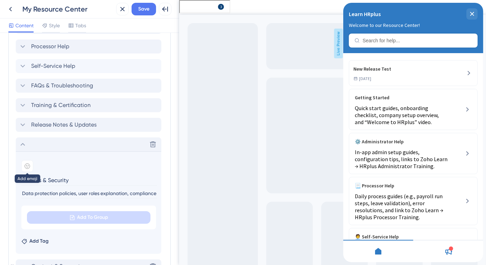
click at [26, 167] on icon at bounding box center [27, 166] width 6 height 6
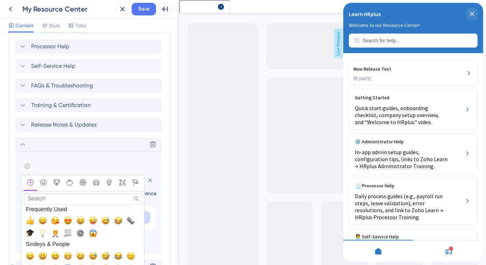
click at [59, 197] on input "Search" at bounding box center [83, 199] width 118 height 11
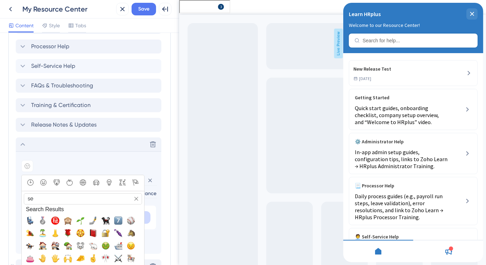
type input "s"
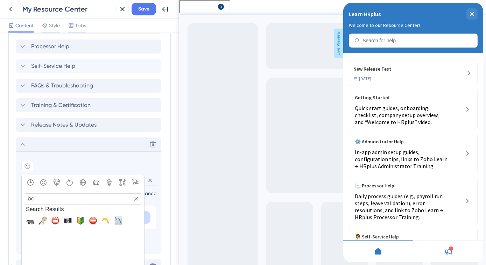
type input "b"
type input "sec"
click at [119, 217] on span "🛡️, shield" at bounding box center [118, 221] width 8 height 8
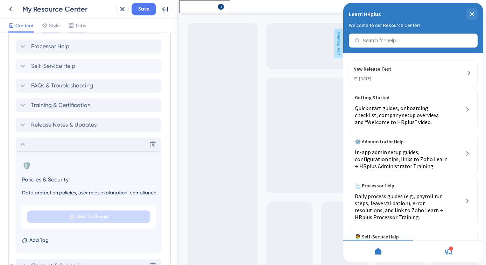
click at [23, 142] on icon at bounding box center [23, 144] width 8 height 8
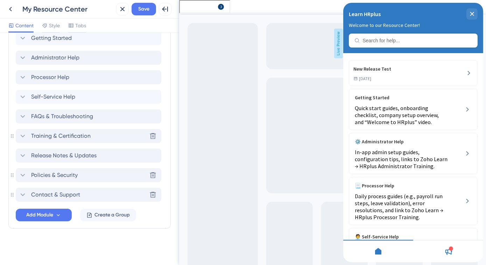
scroll to position [359, 0]
click at [23, 194] on icon at bounding box center [23, 196] width 8 height 8
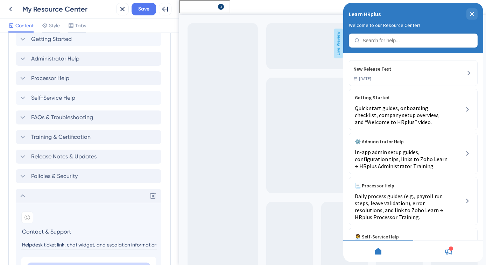
scroll to position [391, 0]
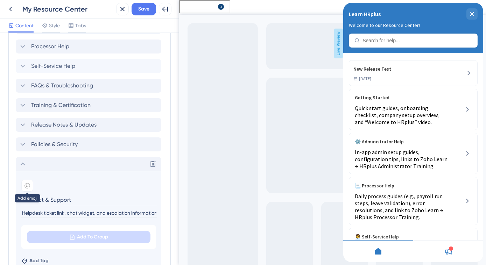
click at [28, 184] on icon at bounding box center [27, 186] width 6 height 6
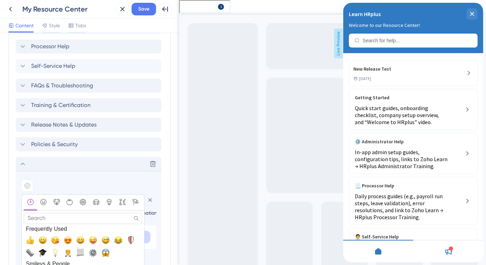
click at [42, 221] on input "Search" at bounding box center [83, 218] width 118 height 11
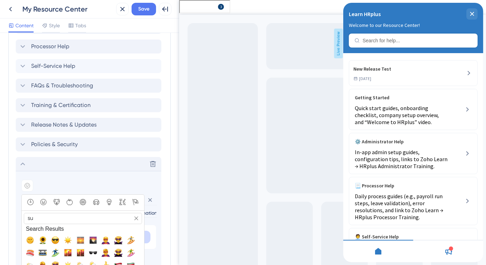
type input "s"
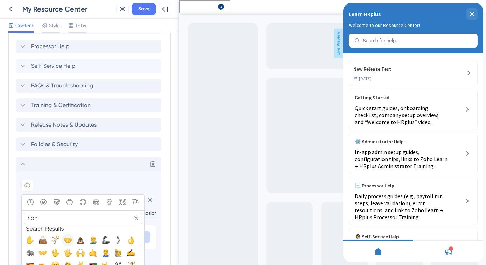
type input "han"
click at [65, 238] on span "🤝, handshake" at bounding box center [68, 240] width 8 height 8
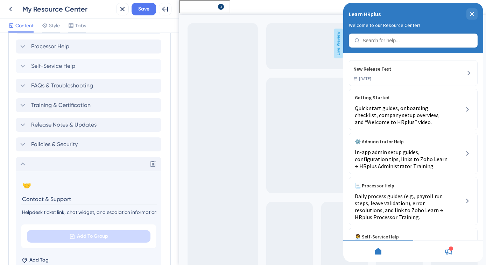
click at [22, 164] on icon at bounding box center [23, 164] width 8 height 8
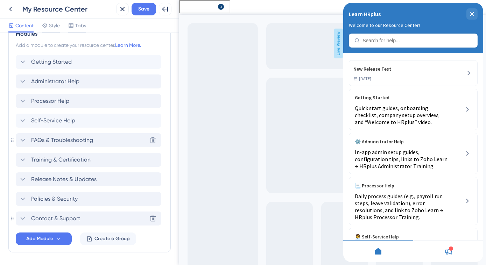
scroll to position [328, 0]
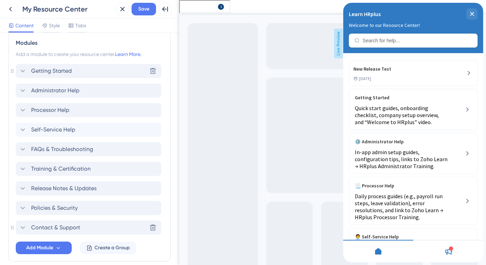
click at [22, 68] on icon at bounding box center [23, 71] width 8 height 8
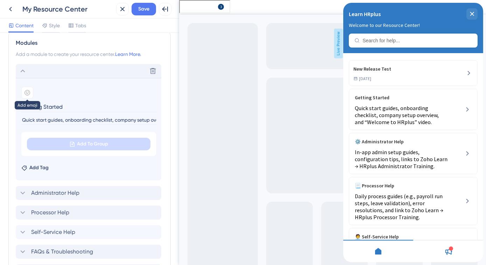
click at [26, 88] on div at bounding box center [27, 93] width 12 height 12
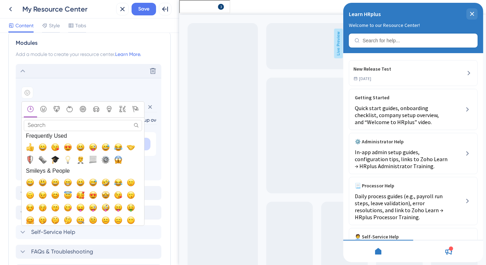
click at [42, 124] on input "Search" at bounding box center [83, 125] width 118 height 11
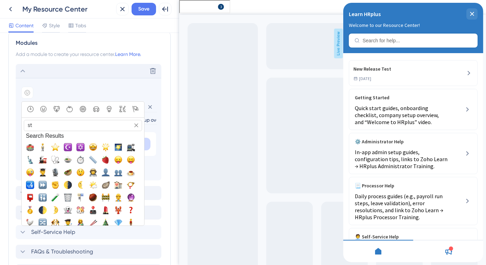
type input "s"
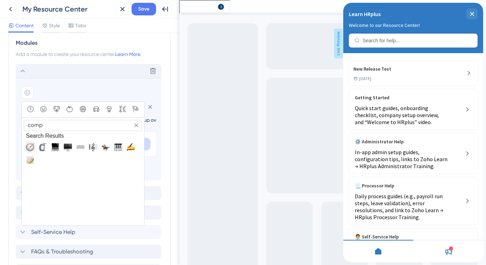
type input "comp"
click at [30, 144] on span "🧭, compass" at bounding box center [30, 147] width 8 height 8
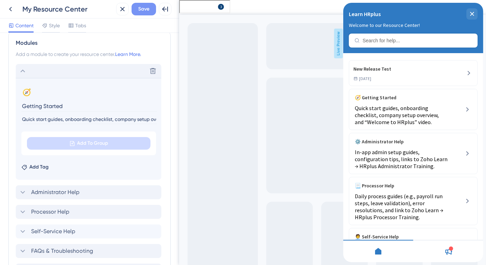
click at [142, 14] on button "Save" at bounding box center [144, 9] width 24 height 13
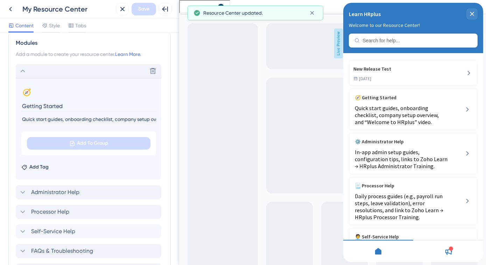
click at [22, 70] on icon at bounding box center [23, 71] width 8 height 8
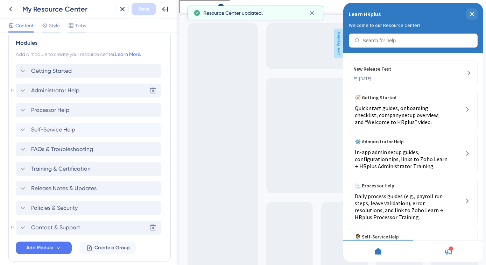
click at [20, 89] on icon at bounding box center [23, 90] width 8 height 8
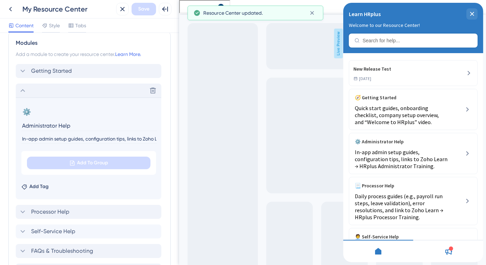
click at [21, 91] on icon at bounding box center [23, 90] width 5 height 3
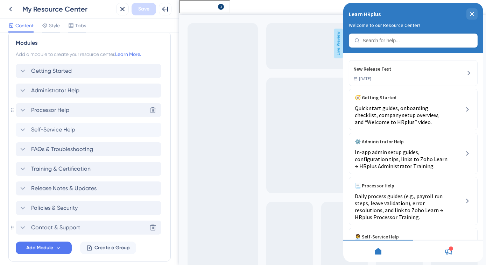
click at [20, 108] on icon at bounding box center [23, 110] width 8 height 8
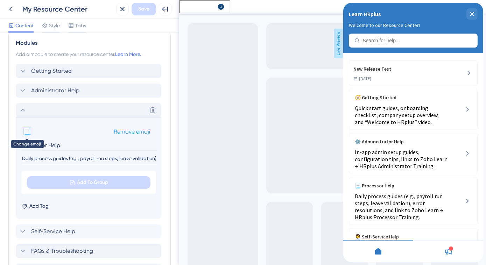
click at [24, 130] on button "📃" at bounding box center [26, 131] width 11 height 11
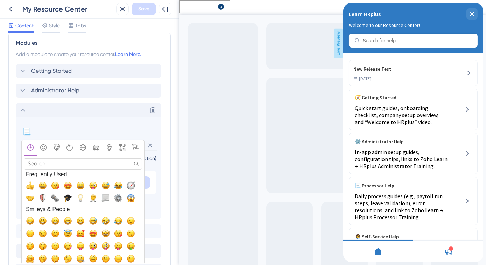
click at [40, 165] on input "Search" at bounding box center [83, 164] width 118 height 11
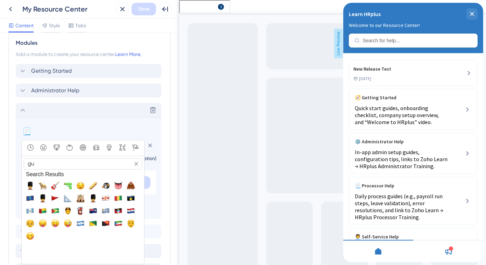
type input "g"
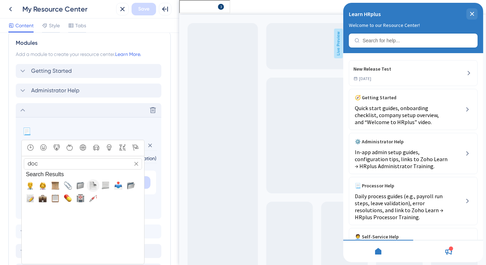
type input "doc"
click at [96, 187] on span "📄, page_facing_up" at bounding box center [93, 186] width 8 height 8
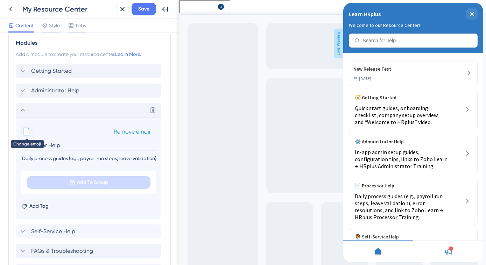
click at [25, 132] on button "📄" at bounding box center [26, 131] width 11 height 11
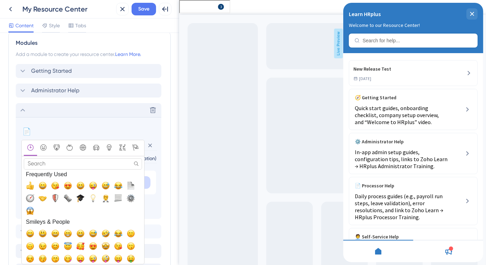
click at [30, 160] on input "Search" at bounding box center [83, 164] width 118 height 11
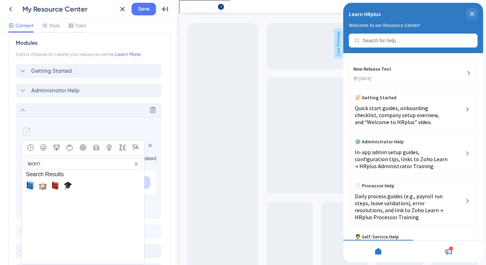
type input "learn"
click at [31, 184] on span "📘, blue_book" at bounding box center [30, 186] width 8 height 8
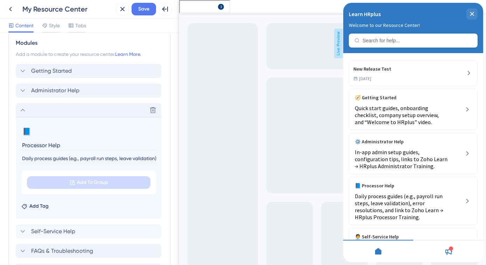
click at [23, 111] on icon at bounding box center [23, 110] width 8 height 8
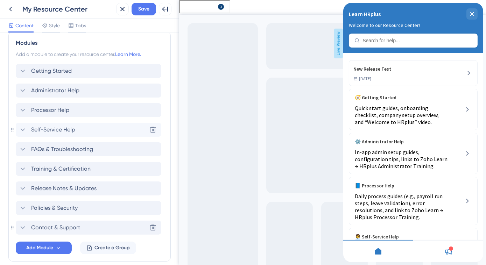
click at [24, 131] on icon at bounding box center [23, 130] width 8 height 8
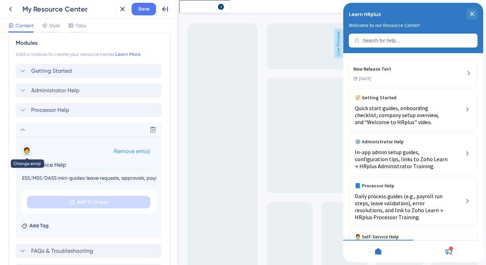
click at [27, 150] on button "🧑‍💼" at bounding box center [26, 151] width 11 height 11
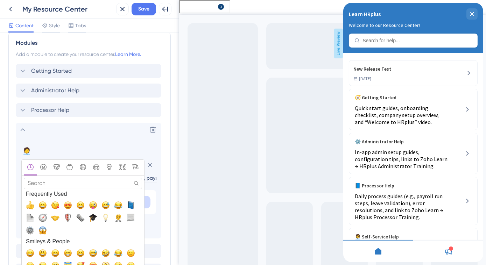
click at [91, 179] on input "Search" at bounding box center [83, 183] width 118 height 11
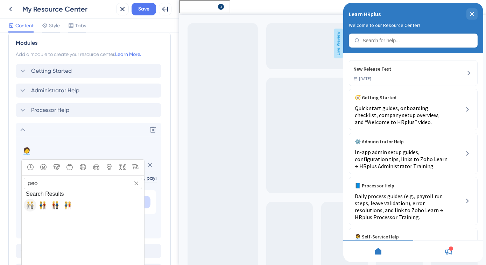
type input "peo"
click at [29, 204] on span "🧑‍🤝‍🧑, people_holding_hands" at bounding box center [30, 205] width 8 height 8
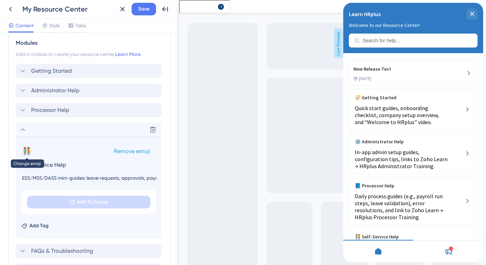
click at [26, 150] on button "🧑‍🤝‍🧑" at bounding box center [26, 151] width 11 height 11
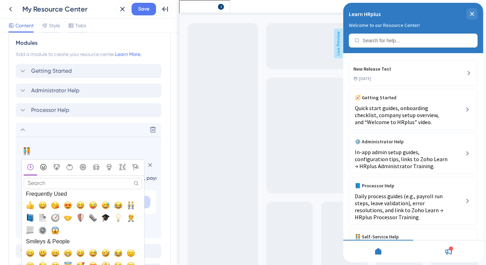
click at [43, 166] on icon "Smileys & People" at bounding box center [43, 167] width 6 height 6
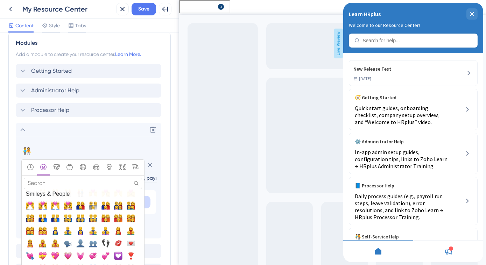
scroll to position [652, 0]
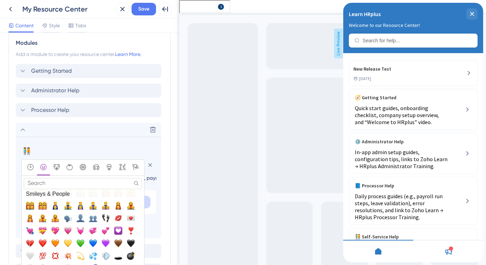
click at [92, 218] on span "👥, busts_in_silhouette" at bounding box center [93, 218] width 8 height 8
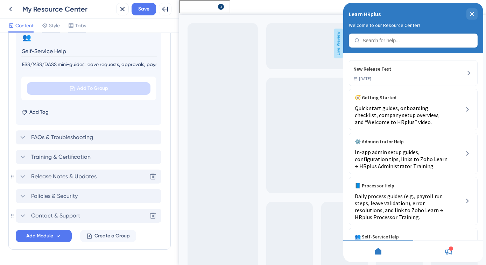
scroll to position [455, 0]
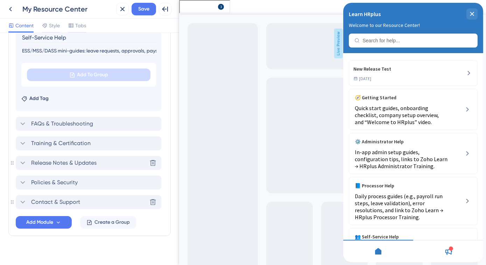
click at [41, 163] on span "Release Notes & Updates" at bounding box center [63, 163] width 65 height 8
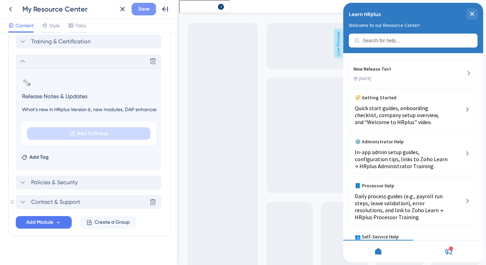
click at [146, 9] on span "Save" at bounding box center [143, 9] width 11 height 8
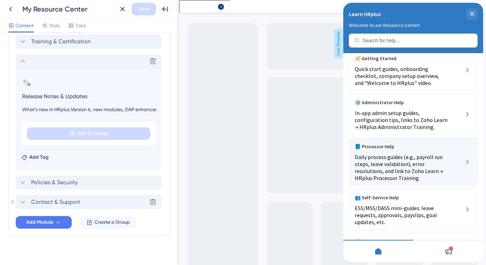
scroll to position [7, 0]
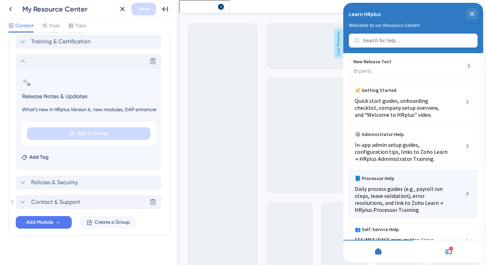
click at [394, 174] on span "📘 Processor Help" at bounding box center [374, 178] width 40 height 8
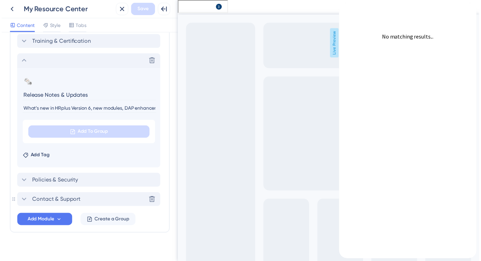
scroll to position [0, 0]
click at [349, 8] on icon "back to header" at bounding box center [346, 6] width 6 height 6
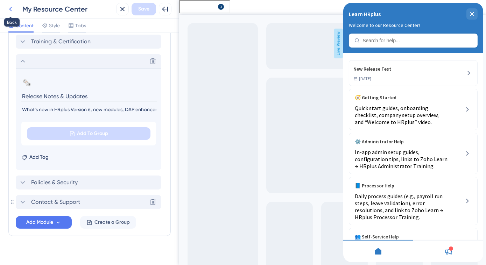
click at [10, 8] on icon at bounding box center [10, 9] width 3 height 5
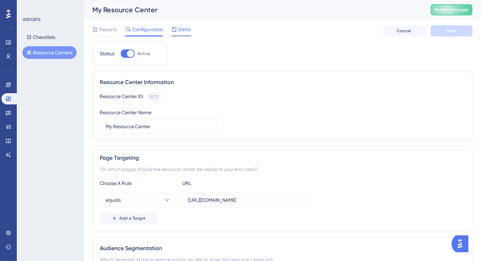
click at [183, 29] on span "Editor" at bounding box center [184, 29] width 13 height 8
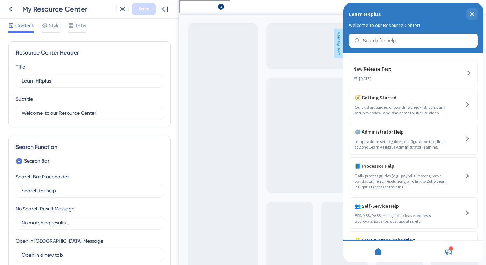
drag, startPoint x: 177, startPoint y: 92, endPoint x: 8, endPoint y: 87, distance: 168.7
click at [49, 26] on span "Style" at bounding box center [54, 25] width 11 height 8
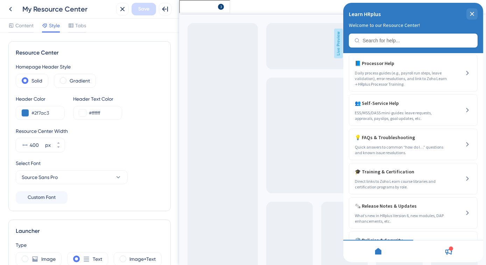
scroll to position [167, 0]
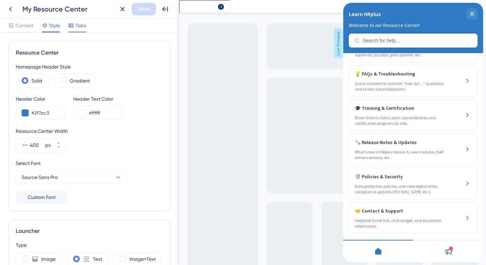
click at [84, 26] on span "Tabs" at bounding box center [80, 25] width 11 height 8
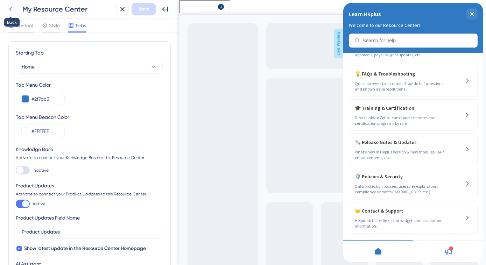
click at [12, 10] on icon at bounding box center [10, 9] width 8 height 8
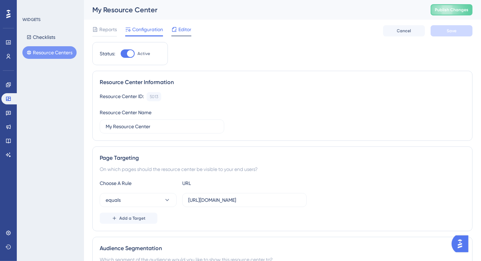
click at [181, 28] on span "Editor" at bounding box center [184, 29] width 13 height 8
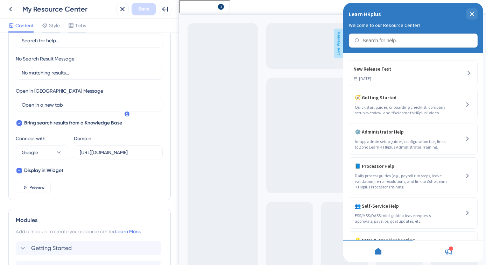
scroll to position [159, 0]
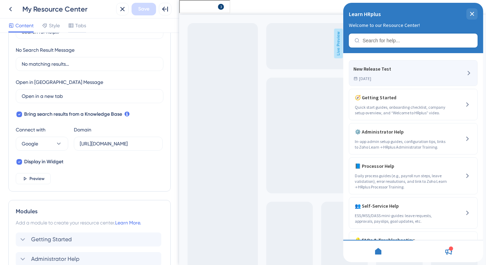
click at [407, 79] on div "New Release Test Oct 11, 2025" at bounding box center [413, 73] width 128 height 25
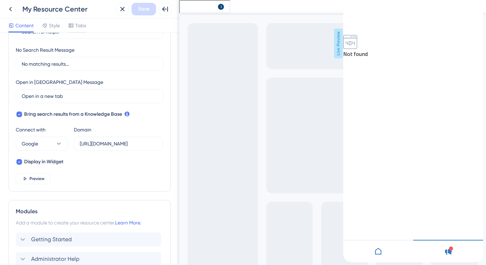
click at [351, 27] on icon "close resource center" at bounding box center [348, 29] width 4 height 4
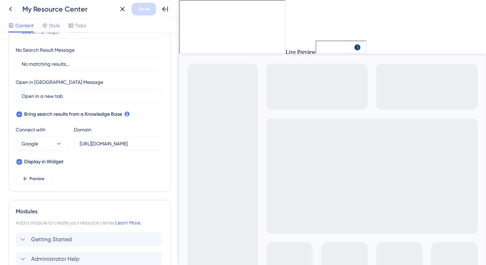
click at [346, 45] on span "Learn HRplus" at bounding box center [336, 46] width 30 height 8
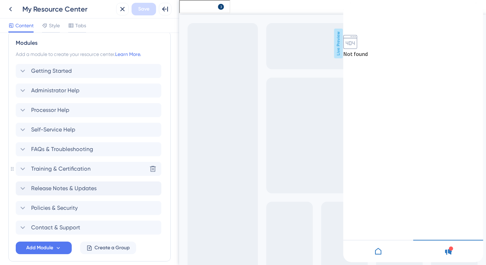
scroll to position [296, 0]
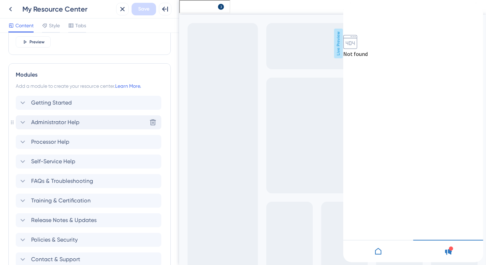
click at [24, 120] on icon at bounding box center [23, 122] width 8 height 8
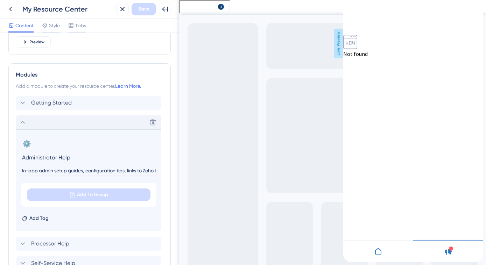
click at [21, 122] on icon at bounding box center [23, 122] width 5 height 3
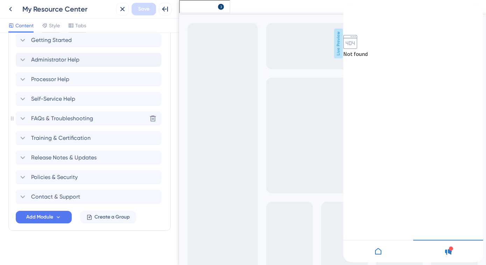
scroll to position [359, 0]
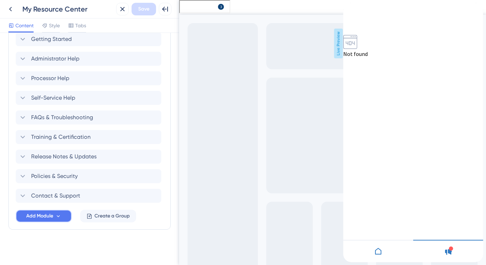
click at [55, 215] on button "Add Module" at bounding box center [44, 216] width 56 height 13
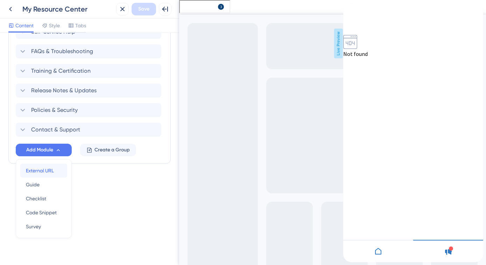
click at [54, 169] on div "External URL External URL" at bounding box center [44, 171] width 36 height 14
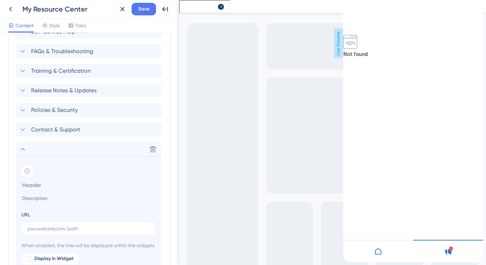
drag, startPoint x: 57, startPoint y: 199, endPoint x: 54, endPoint y: 210, distance: 11.5
click at [56, 202] on section "Add emoji URL When enabled, the links will be displayed within the widgets Disp…" at bounding box center [89, 222] width 146 height 133
click at [49, 225] on input "text" at bounding box center [88, 229] width 122 height 8
paste input "https://learn.zoho.com/portal/hrplus120/team/administrator-space"
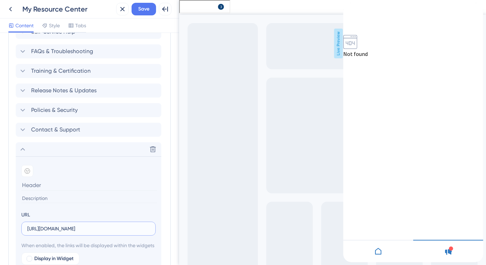
type input "https://learn.zoho.com/portal/hrplus120/team/administrator-space"
click at [58, 187] on input at bounding box center [89, 185] width 136 height 11
click at [28, 185] on input at bounding box center [89, 185] width 136 height 11
paste input "HRplus Administrator Training"
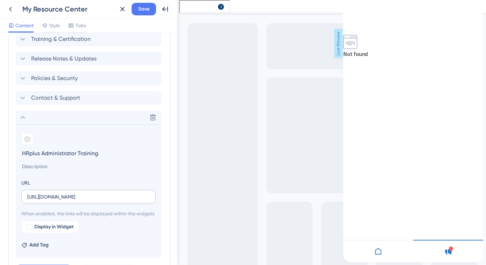
scroll to position [489, 0]
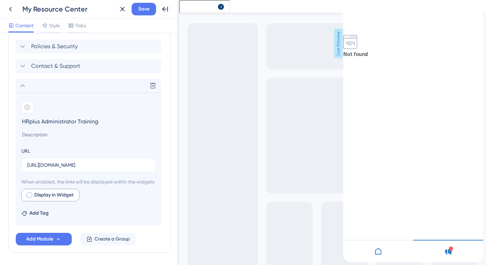
type input "HRplus Administrator Training"
click at [30, 198] on div at bounding box center [30, 195] width 6 height 6
checkbox input "true"
click at [100, 199] on span "Preview" at bounding box center [106, 195] width 17 height 8
click at [349, 8] on icon "back to header" at bounding box center [346, 6] width 6 height 6
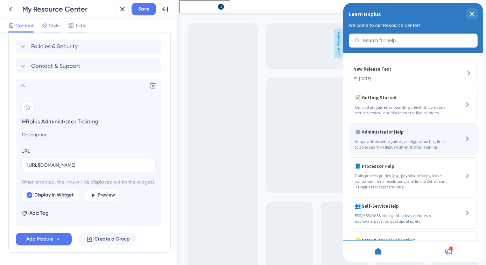
click at [463, 136] on icon at bounding box center [467, 139] width 8 height 8
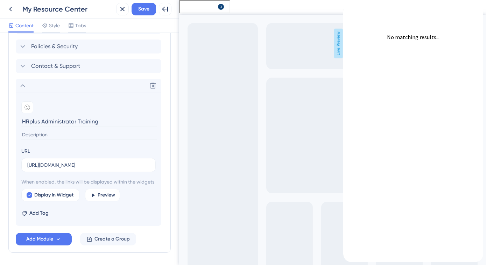
click at [349, 8] on icon "back to header" at bounding box center [346, 6] width 6 height 6
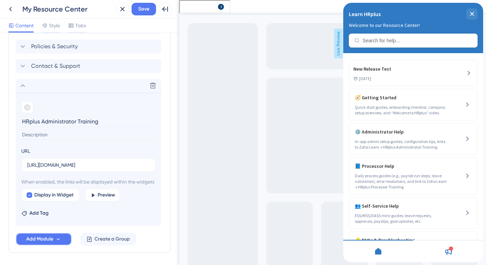
click at [46, 243] on span "Add Module" at bounding box center [39, 239] width 27 height 8
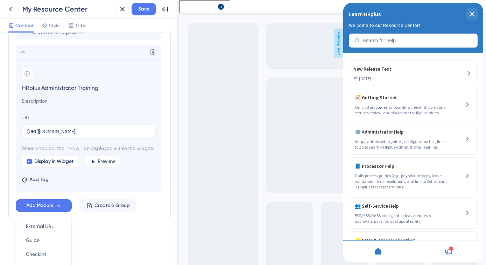
scroll to position [491, 0]
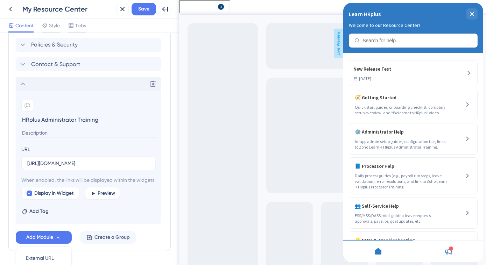
click at [60, 84] on div "Delete" at bounding box center [89, 84] width 146 height 14
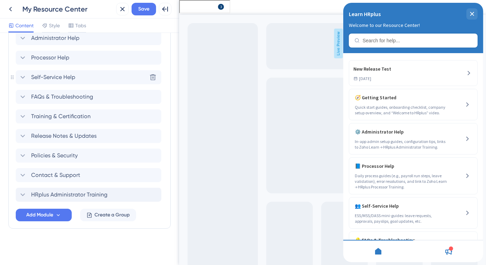
scroll to position [379, 0]
click at [23, 196] on icon at bounding box center [23, 196] width 8 height 8
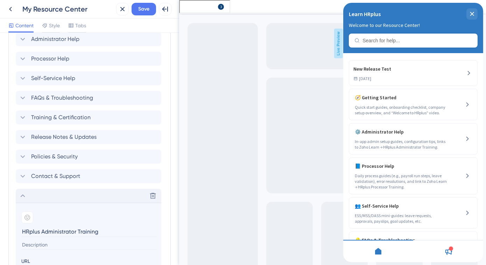
scroll to position [491, 0]
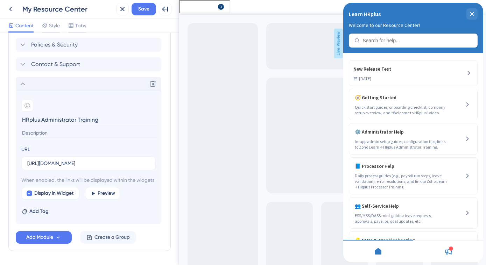
click at [26, 86] on icon at bounding box center [23, 84] width 8 height 8
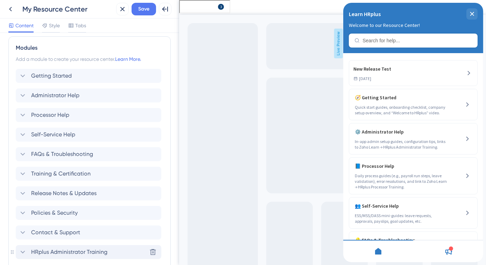
scroll to position [283, 0]
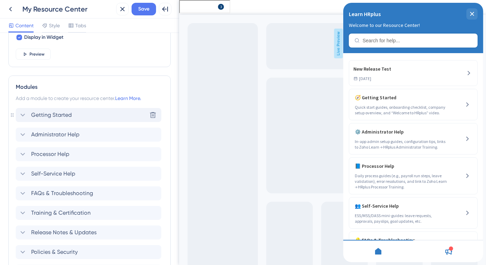
click at [21, 114] on icon at bounding box center [23, 115] width 5 height 3
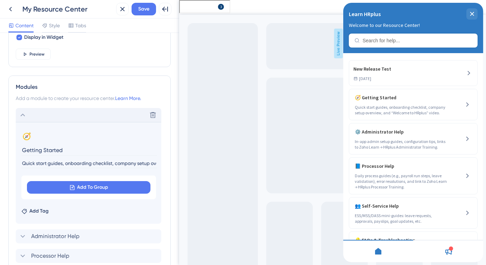
click at [21, 114] on icon at bounding box center [23, 115] width 8 height 8
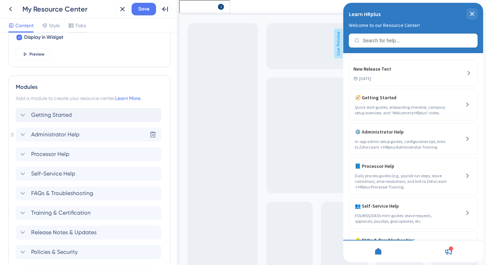
click at [22, 134] on icon at bounding box center [23, 134] width 5 height 3
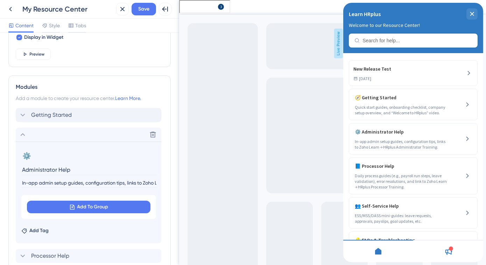
click at [22, 134] on icon at bounding box center [23, 134] width 5 height 3
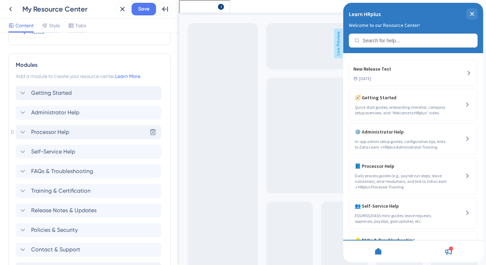
scroll to position [379, 0]
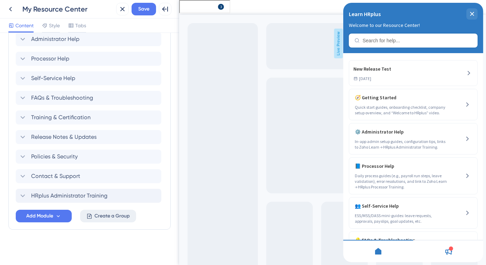
click at [87, 216] on icon at bounding box center [89, 216] width 5 height 5
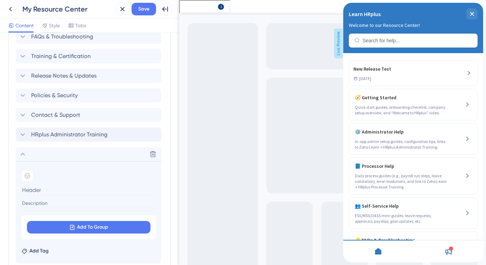
scroll to position [443, 0]
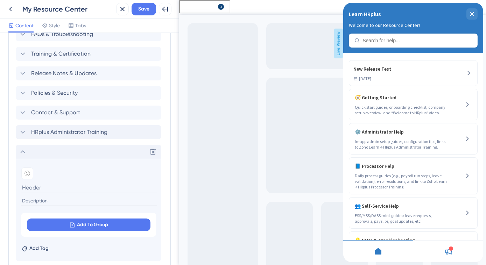
click at [22, 151] on icon at bounding box center [23, 152] width 8 height 8
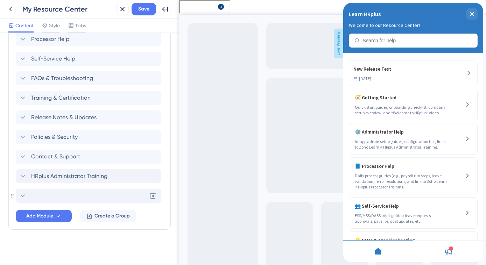
click at [22, 197] on icon at bounding box center [23, 196] width 8 height 8
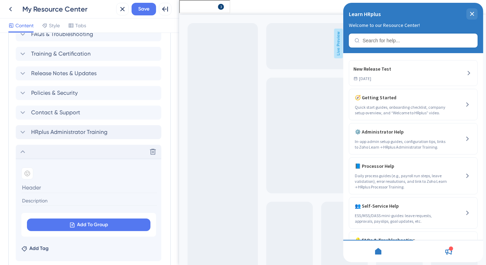
click at [23, 155] on icon at bounding box center [23, 152] width 8 height 8
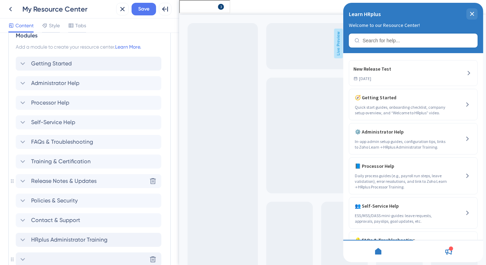
scroll to position [367, 0]
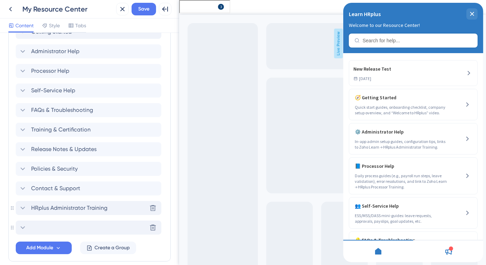
click at [22, 207] on icon at bounding box center [23, 208] width 8 height 8
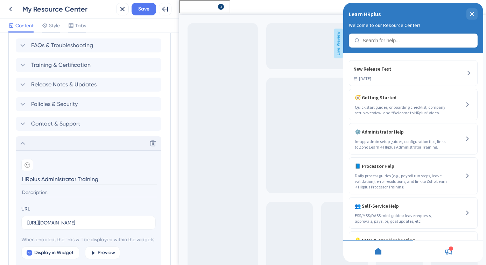
scroll to position [430, 0]
click at [21, 143] on icon at bounding box center [23, 144] width 8 height 8
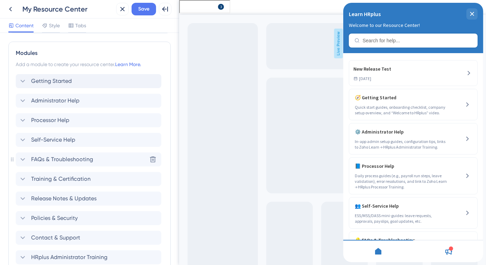
scroll to position [303, 0]
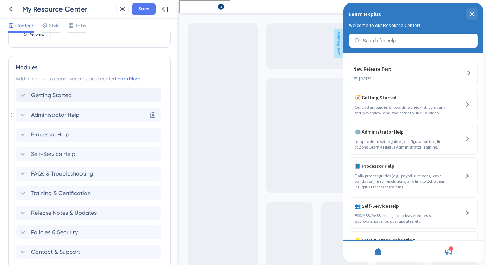
click at [26, 115] on icon at bounding box center [23, 115] width 8 height 8
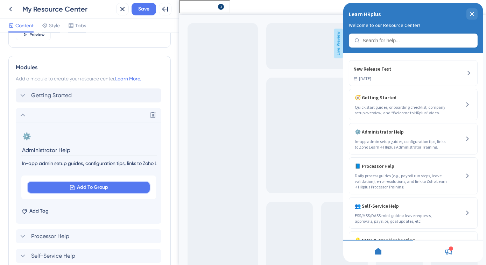
click at [90, 186] on span "Add To Group" at bounding box center [92, 187] width 31 height 8
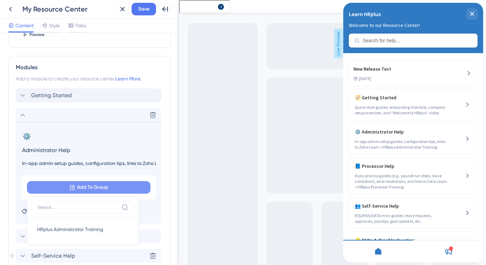
scroll to position [374, 0]
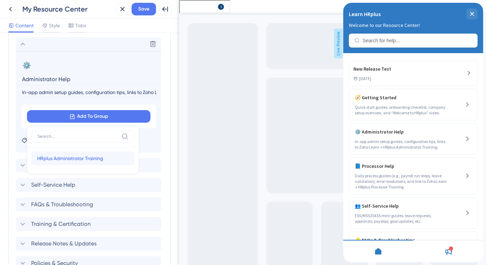
click at [82, 161] on span "HRplus Administrator Training" at bounding box center [70, 158] width 66 height 8
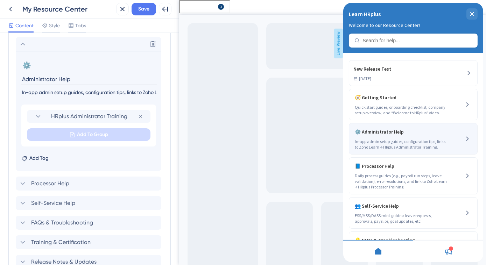
click at [463, 139] on icon at bounding box center [467, 139] width 8 height 8
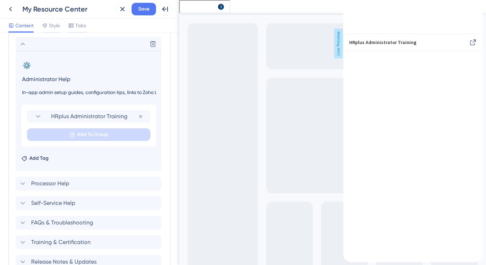
click at [348, 8] on icon "back to header" at bounding box center [345, 6] width 5 height 6
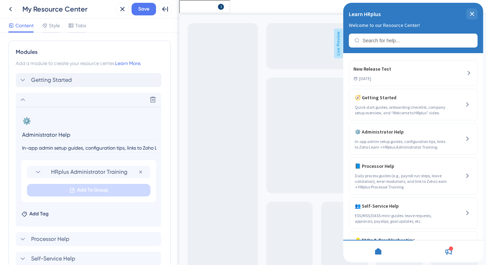
scroll to position [340, 0]
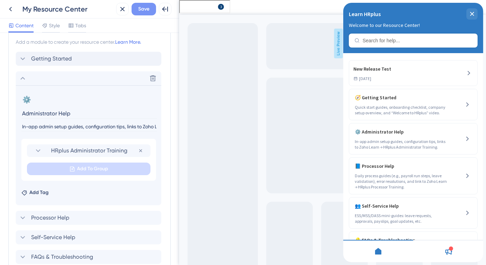
click at [136, 9] on button "Save" at bounding box center [144, 9] width 24 height 13
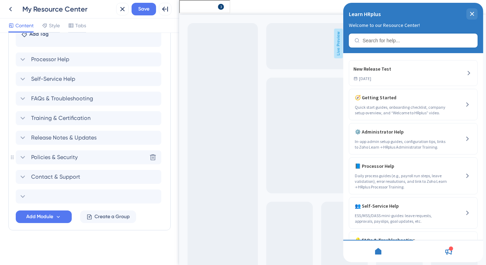
scroll to position [499, 0]
click at [152, 194] on icon at bounding box center [153, 196] width 6 height 6
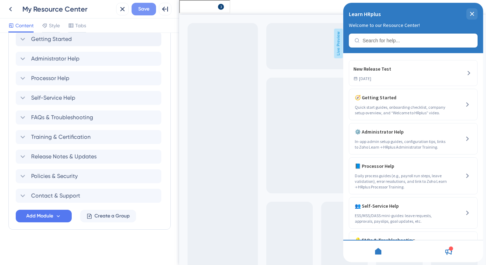
click at [141, 13] on span "Save" at bounding box center [143, 9] width 11 height 8
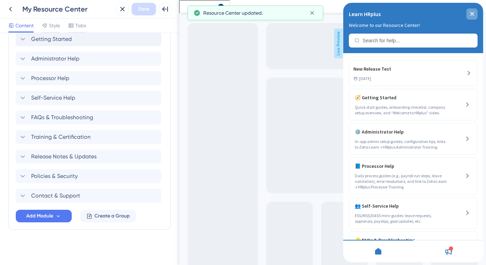
click at [473, 13] on icon "close resource center" at bounding box center [472, 14] width 4 height 4
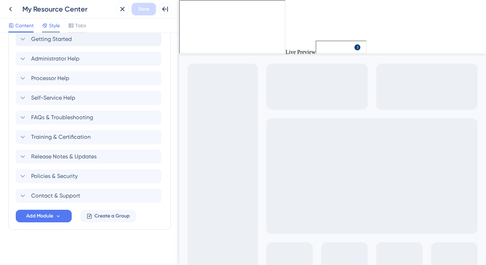
click at [47, 25] on icon at bounding box center [45, 26] width 6 height 6
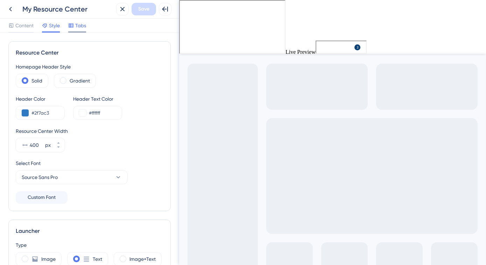
click at [75, 25] on div "Tabs" at bounding box center [77, 25] width 18 height 8
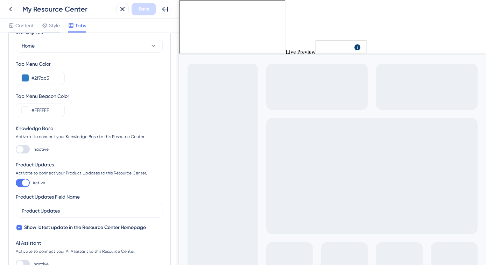
scroll to position [31, 0]
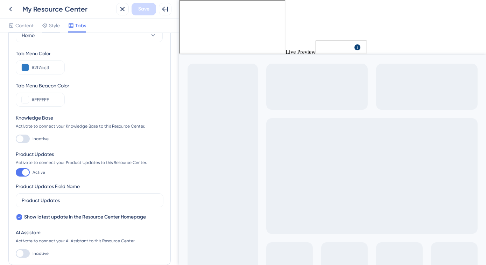
click at [24, 138] on div at bounding box center [23, 139] width 14 height 8
click at [16, 139] on input "Inactive" at bounding box center [15, 139] width 0 height 0
checkbox input "true"
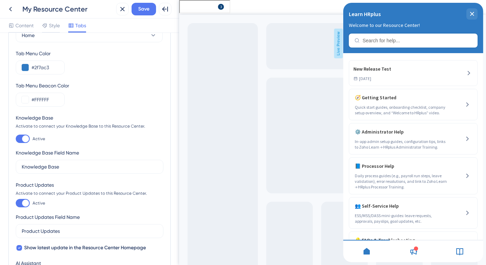
click at [456, 251] on icon at bounding box center [459, 251] width 7 height 7
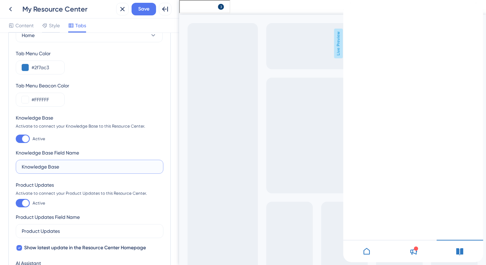
click at [90, 168] on input "Knowledge Base" at bounding box center [90, 167] width 136 height 8
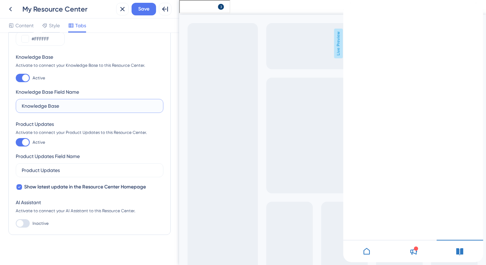
scroll to position [95, 0]
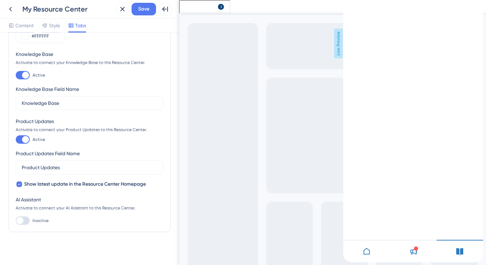
click at [25, 219] on div at bounding box center [23, 221] width 14 height 8
click at [16, 221] on input "Inactive" at bounding box center [15, 221] width 0 height 0
checkbox input "true"
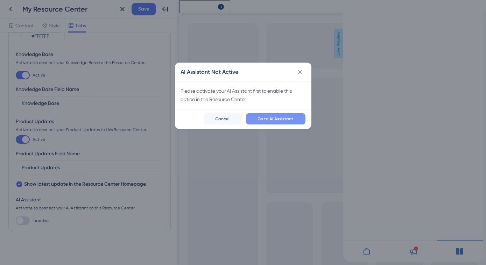
click at [260, 121] on span "Go to AI Assistant" at bounding box center [276, 119] width 36 height 6
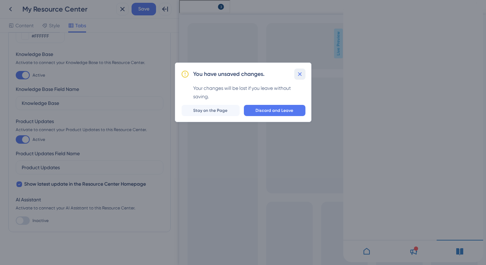
click at [297, 73] on icon at bounding box center [299, 74] width 7 height 7
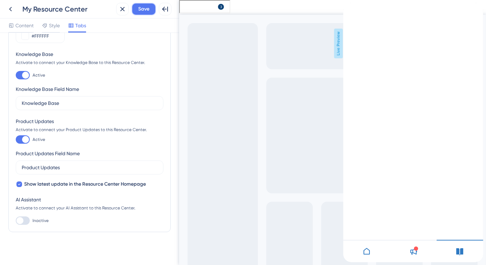
click at [145, 10] on span "Save" at bounding box center [143, 9] width 11 height 8
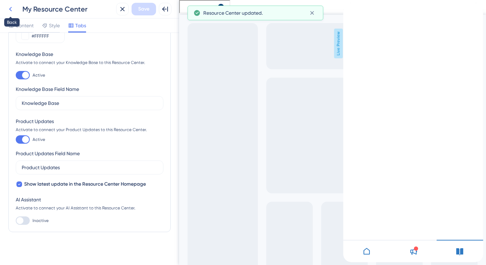
click at [8, 9] on icon at bounding box center [10, 9] width 8 height 8
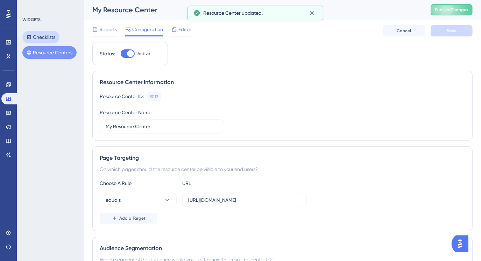
click at [51, 36] on button "Checklists" at bounding box center [40, 37] width 37 height 13
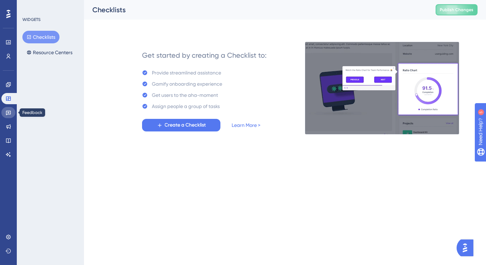
click at [3, 113] on link at bounding box center [8, 112] width 14 height 11
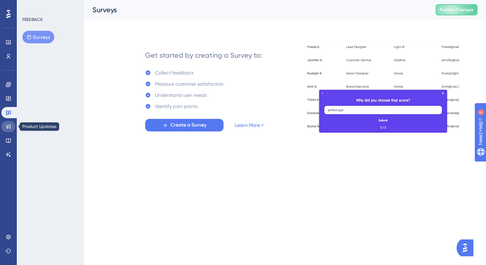
click at [10, 127] on icon at bounding box center [8, 127] width 5 height 5
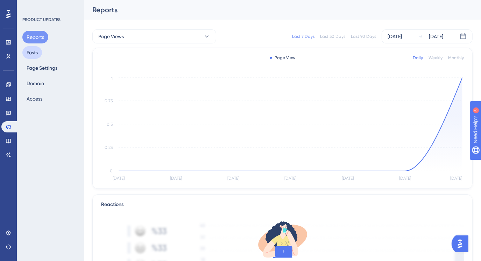
click at [38, 55] on button "Posts" at bounding box center [32, 52] width 20 height 13
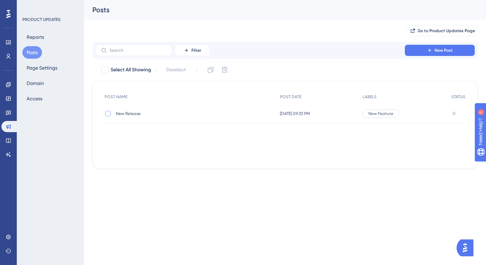
click at [109, 114] on div at bounding box center [108, 114] width 6 height 6
checkbox input "true"
click at [225, 75] on button at bounding box center [224, 69] width 11 height 11
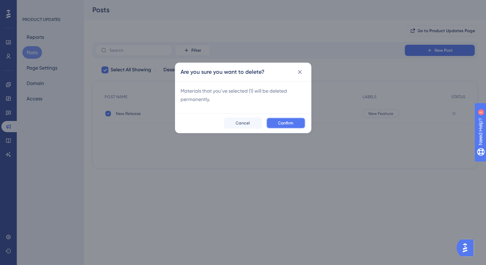
click at [276, 124] on button "Confirm" at bounding box center [285, 123] width 39 height 11
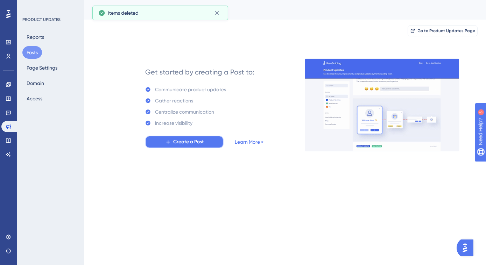
click at [195, 143] on span "Create a Post" at bounding box center [188, 142] width 30 height 8
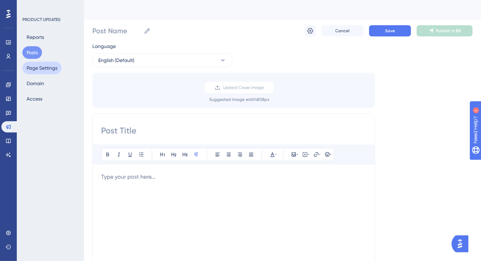
click at [56, 72] on button "Page Settings" at bounding box center [41, 68] width 39 height 13
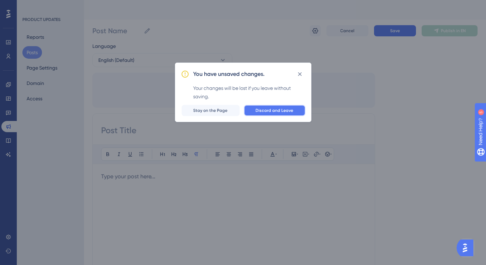
click at [269, 107] on button "Discard and Leave" at bounding box center [275, 110] width 62 height 11
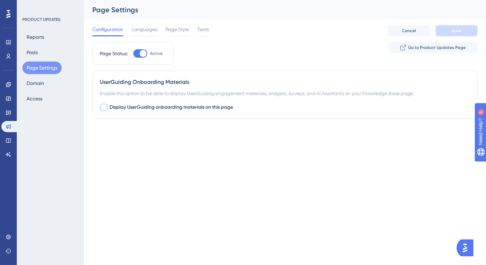
click at [104, 107] on div at bounding box center [103, 107] width 7 height 7
checkbox input "true"
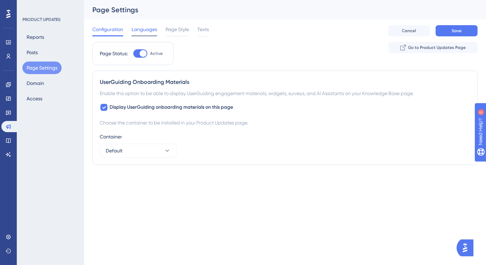
click at [153, 30] on span "Languages" at bounding box center [145, 29] width 26 height 8
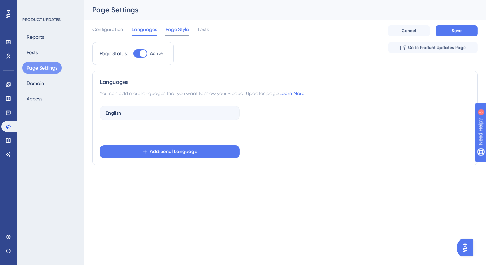
click at [172, 29] on span "Page Style" at bounding box center [177, 29] width 23 height 8
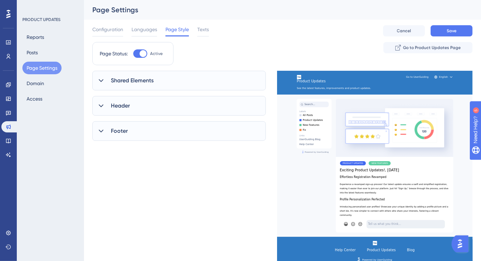
click at [99, 80] on icon at bounding box center [101, 80] width 7 height 7
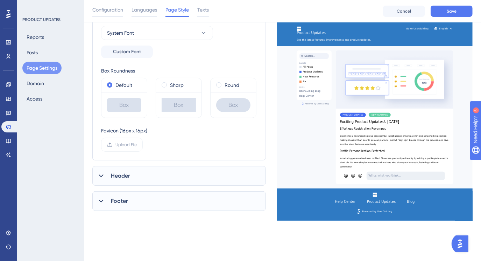
scroll to position [127, 0]
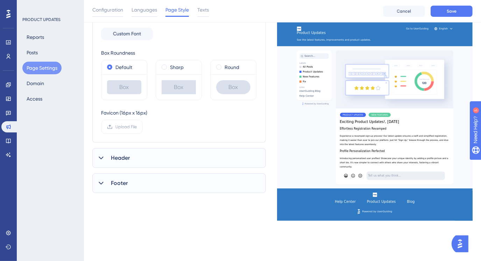
click at [196, 156] on div "Header" at bounding box center [179, 158] width 174 height 20
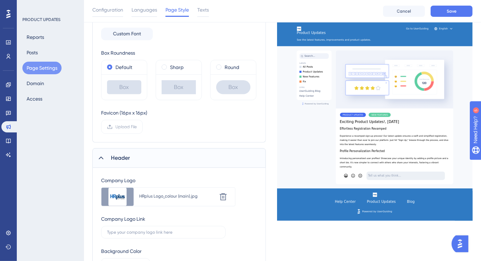
click at [196, 156] on div "Header" at bounding box center [179, 158] width 174 height 20
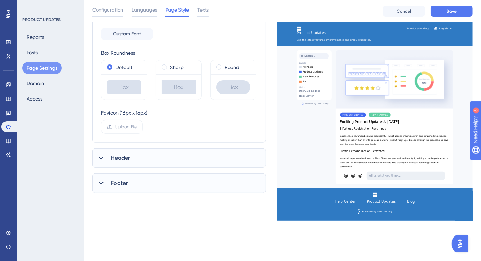
click at [176, 181] on div "Footer" at bounding box center [179, 183] width 174 height 20
click at [104, 205] on icon at bounding box center [106, 205] width 4 height 3
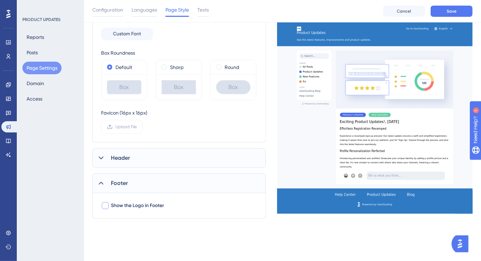
click at [104, 205] on div at bounding box center [105, 205] width 7 height 7
checkbox input "true"
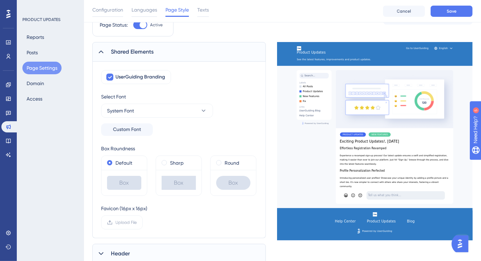
scroll to position [0, 0]
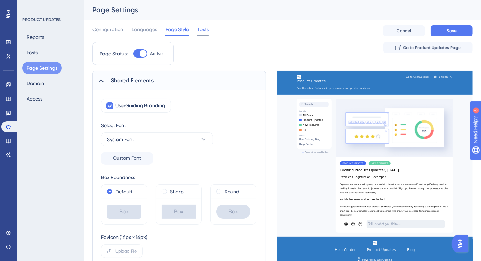
click at [202, 29] on span "Texts" at bounding box center [203, 29] width 12 height 8
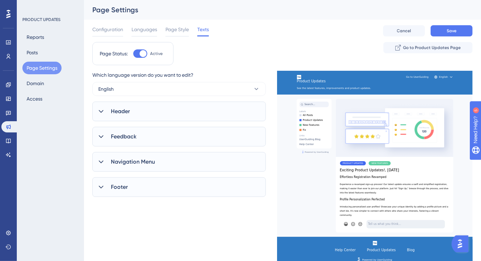
click at [98, 112] on icon at bounding box center [101, 111] width 7 height 7
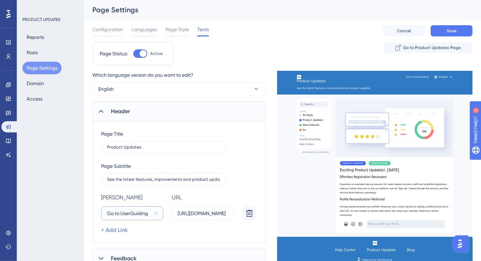
drag, startPoint x: 120, startPoint y: 213, endPoint x: 149, endPoint y: 212, distance: 28.7
click at [149, 212] on input "Go to UserGuiding" at bounding box center [128, 213] width 43 height 8
drag, startPoint x: 148, startPoint y: 212, endPoint x: 104, endPoint y: 209, distance: 43.9
click at [104, 209] on label "Go to Learn HRp 0" at bounding box center [132, 213] width 62 height 14
type input "Learn HRplus"
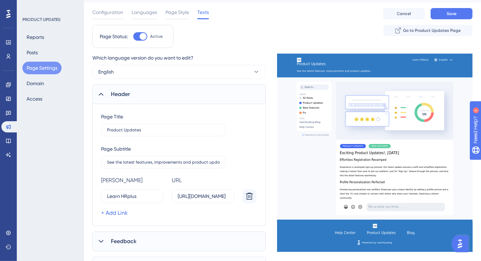
scroll to position [31, 0]
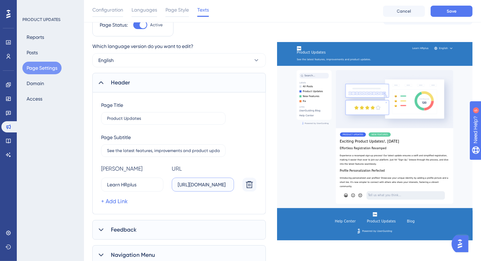
click at [212, 185] on input "https://userguiding.com/" at bounding box center [203, 185] width 50 height 8
click at [211, 181] on input "https://userguiding.com/" at bounding box center [203, 185] width 50 height 8
paste input "learn.zoho.com/portal/hrplus120/knowledge"
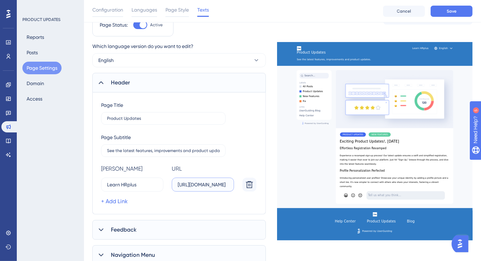
scroll to position [0, 68]
type input "https://learn.zoho.com/portal/hrplus120/knowledge"
click at [226, 162] on div "Page Title Product Updates Page Subtitle See the latest features, improvements …" at bounding box center [179, 153] width 156 height 105
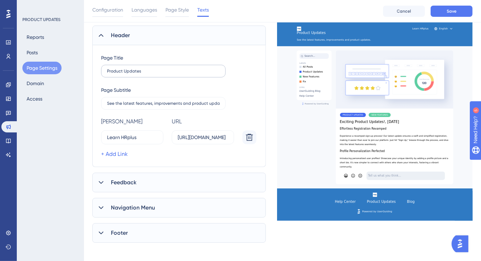
scroll to position [63, 0]
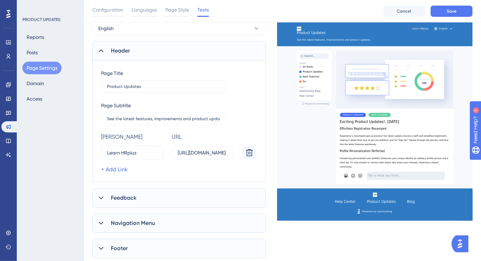
click at [104, 194] on icon at bounding box center [101, 197] width 7 height 7
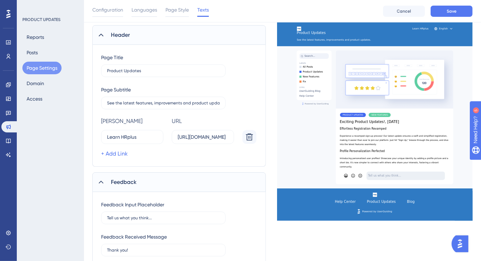
scroll to position [63, 0]
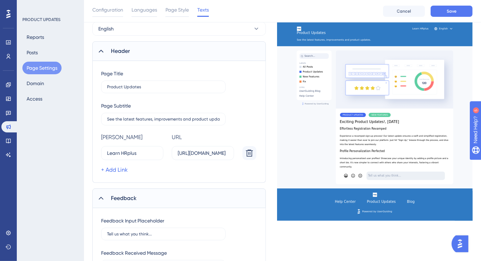
click at [104, 51] on icon at bounding box center [101, 51] width 7 height 7
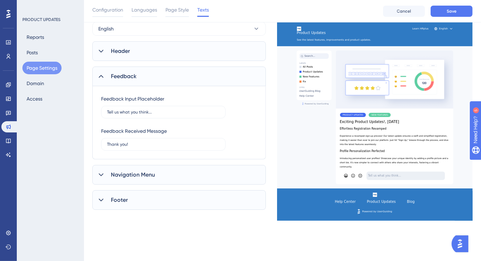
click at [101, 76] on icon at bounding box center [101, 76] width 7 height 7
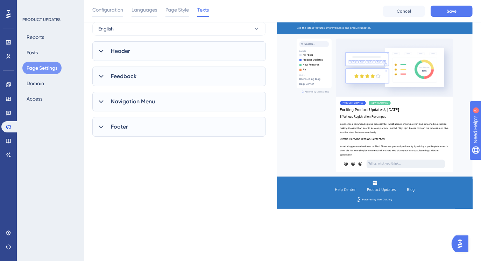
click at [100, 101] on icon at bounding box center [101, 101] width 7 height 7
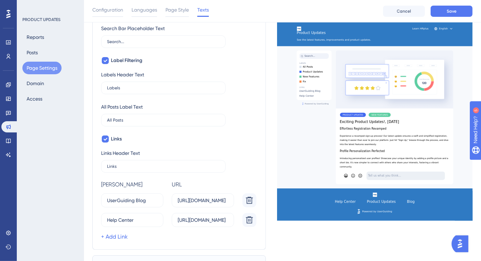
scroll to position [190, 0]
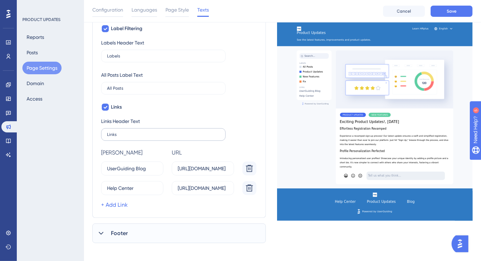
click at [139, 136] on label "Links" at bounding box center [163, 134] width 125 height 13
click at [139, 136] on input "Links" at bounding box center [163, 134] width 113 height 5
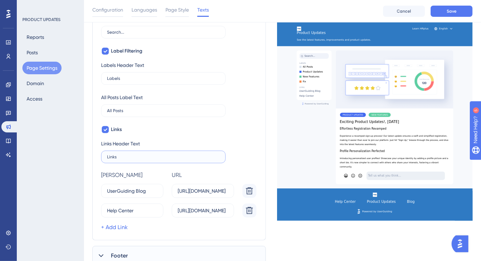
scroll to position [127, 0]
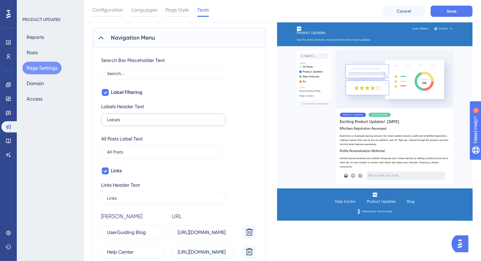
click at [130, 116] on label "Labels" at bounding box center [163, 119] width 125 height 13
click at [130, 117] on input "Labels" at bounding box center [163, 119] width 113 height 5
type input "Labels"
click at [452, 13] on span "Save" at bounding box center [452, 11] width 10 height 6
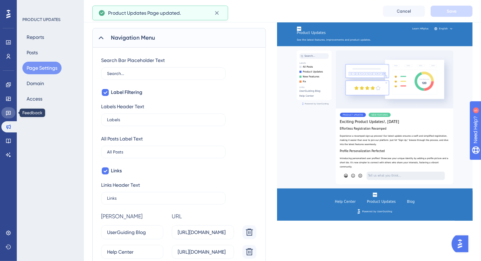
click at [10, 113] on icon at bounding box center [9, 113] width 6 height 6
